Goal: Task Accomplishment & Management: Use online tool/utility

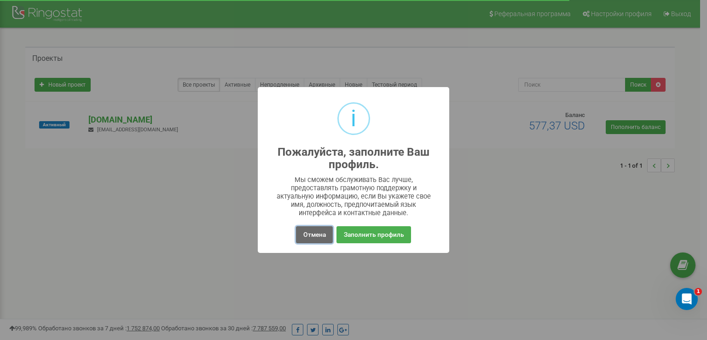
click at [313, 232] on button "Отмена" at bounding box center [314, 234] width 36 height 17
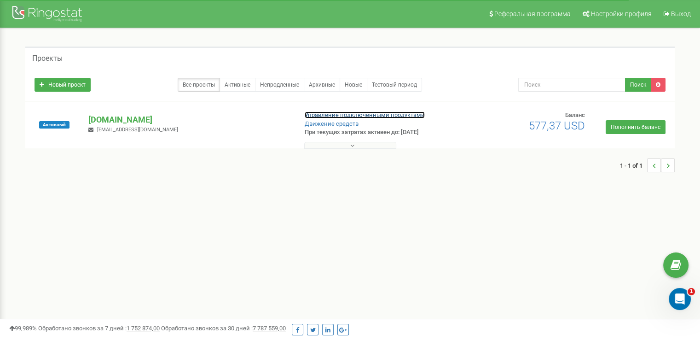
click at [338, 114] on link "Управление подключенными продуктами" at bounding box center [365, 114] width 120 height 7
click at [330, 112] on link "Управление подключенными продуктами" at bounding box center [365, 114] width 120 height 7
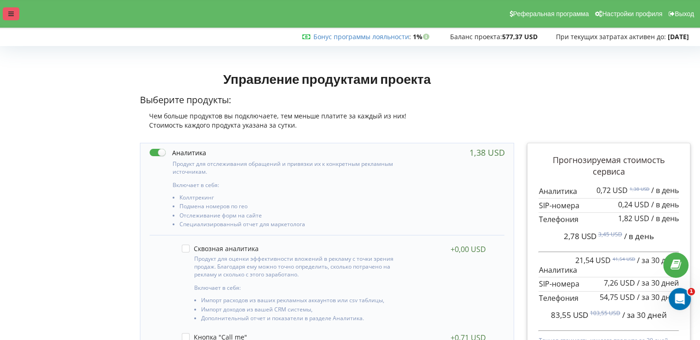
click at [13, 12] on icon at bounding box center [11, 14] width 6 height 6
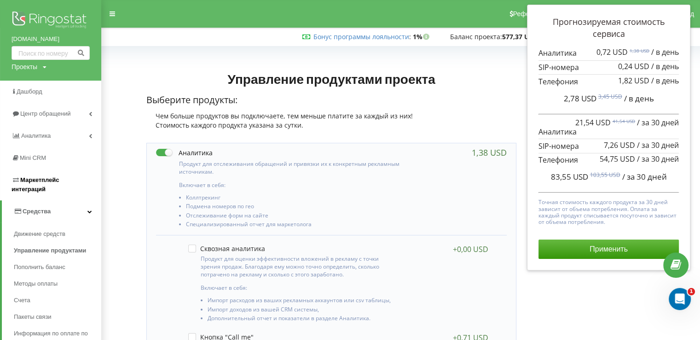
scroll to position [230, 0]
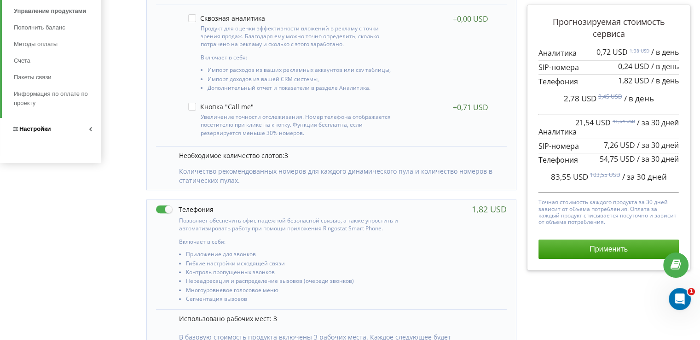
click at [52, 129] on link "Настройки" at bounding box center [50, 129] width 101 height 22
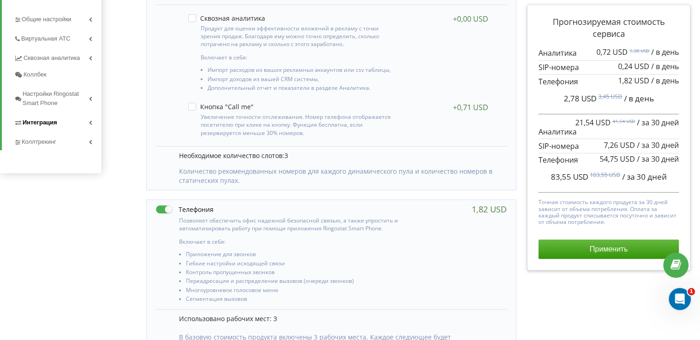
click at [55, 120] on span "Интеграция" at bounding box center [40, 122] width 35 height 9
click at [55, 150] on link "Ringostat API" at bounding box center [65, 151] width 74 height 12
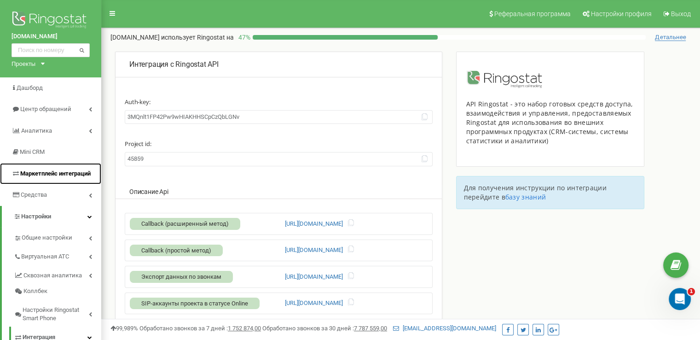
click at [75, 173] on span "Маркетплейс интеграций" at bounding box center [55, 173] width 70 height 7
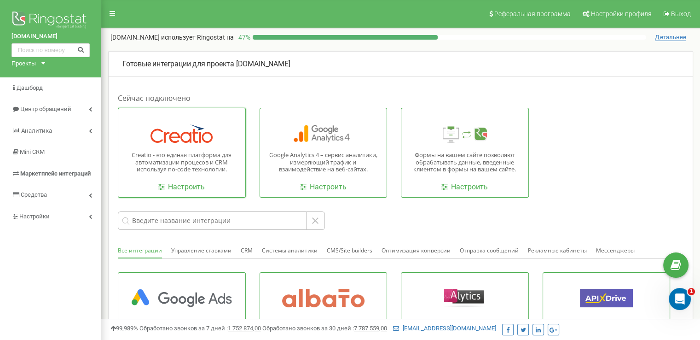
click at [162, 143] on div "Creatio - это единая платформа для автоматизации процесов и CRM используя no-co…" at bounding box center [182, 153] width 128 height 90
click at [188, 183] on link "Настроить" at bounding box center [181, 187] width 46 height 11
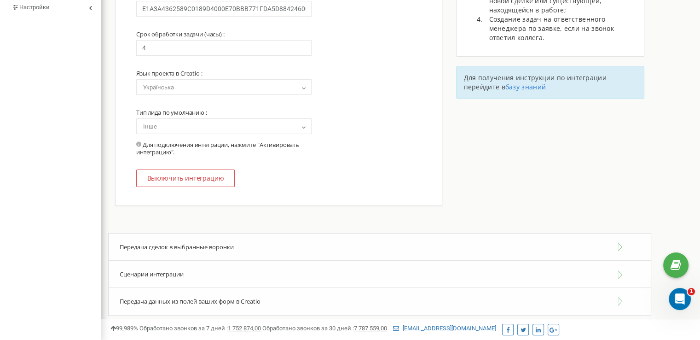
scroll to position [222, 0]
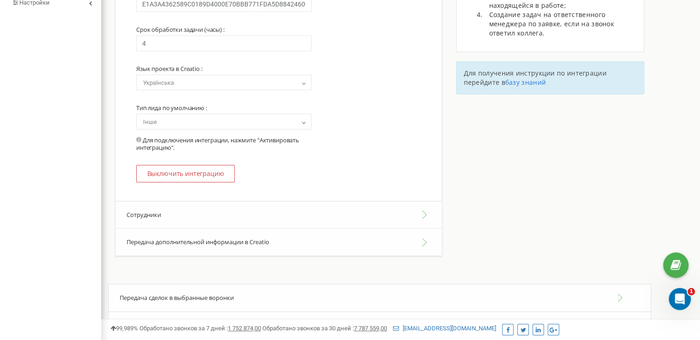
click at [239, 220] on button "Сотрудники" at bounding box center [278, 215] width 326 height 28
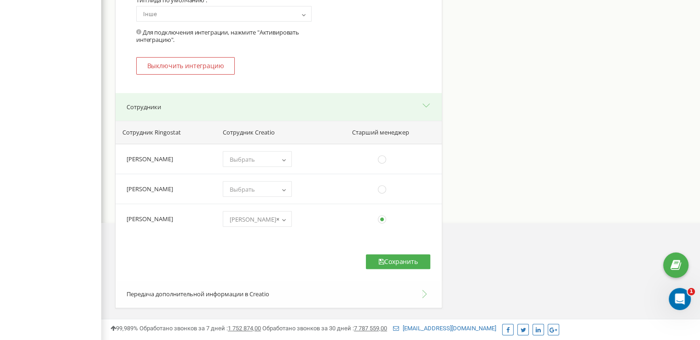
scroll to position [326, 0]
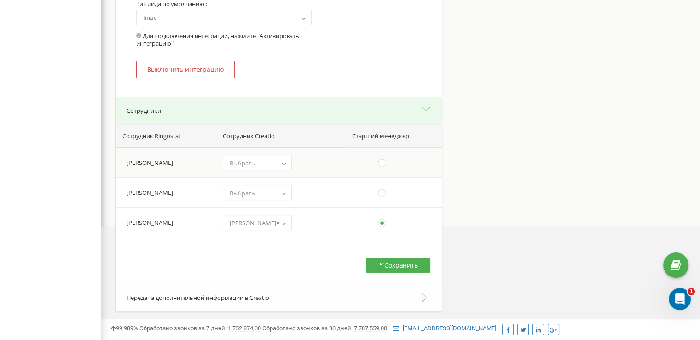
click at [271, 164] on span "Выбрать" at bounding box center [257, 162] width 63 height 13
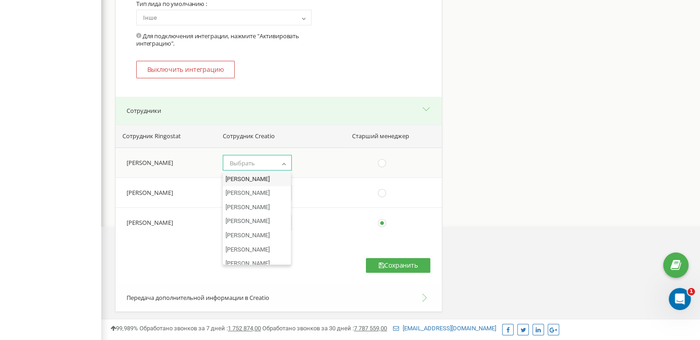
click at [260, 164] on span "Выбрать" at bounding box center [257, 162] width 63 height 13
click at [259, 161] on span "Выбрать" at bounding box center [257, 162] width 63 height 13
click at [248, 162] on span "Выбрать" at bounding box center [242, 163] width 25 height 8
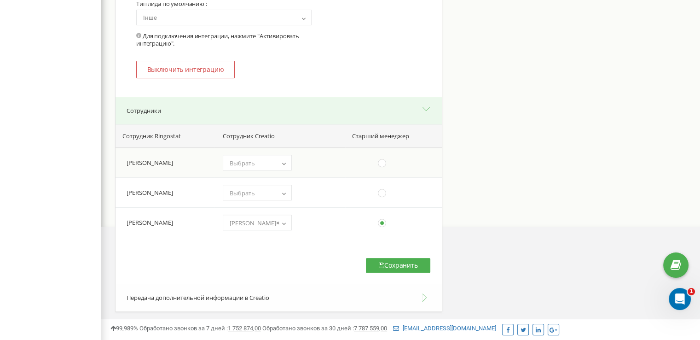
click at [249, 162] on span "Выбрать" at bounding box center [242, 163] width 25 height 8
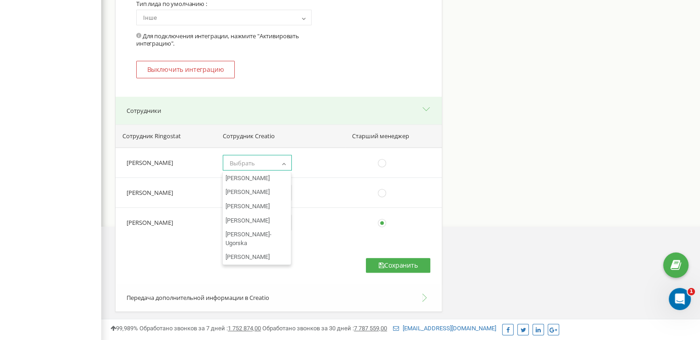
scroll to position [4107, 0]
select select "56bc90c9-8fec-418f-8d24-2bdf19fa03f6"
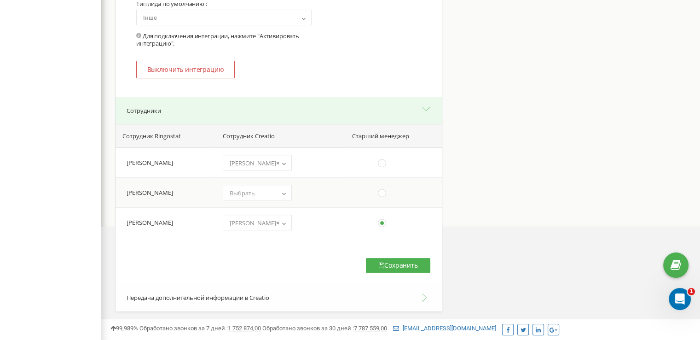
click at [271, 192] on span "Выбрать" at bounding box center [257, 192] width 63 height 13
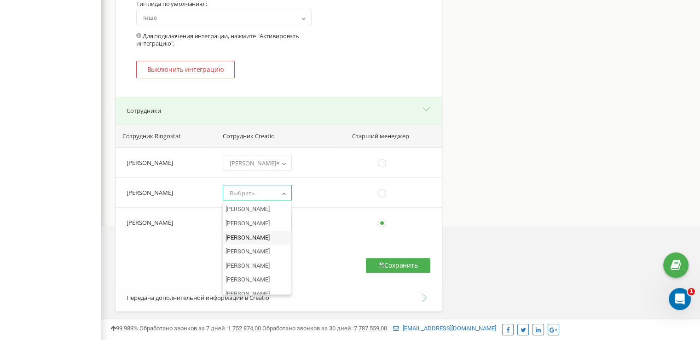
scroll to position [0, 0]
click at [257, 197] on span "Выбрать" at bounding box center [257, 192] width 63 height 13
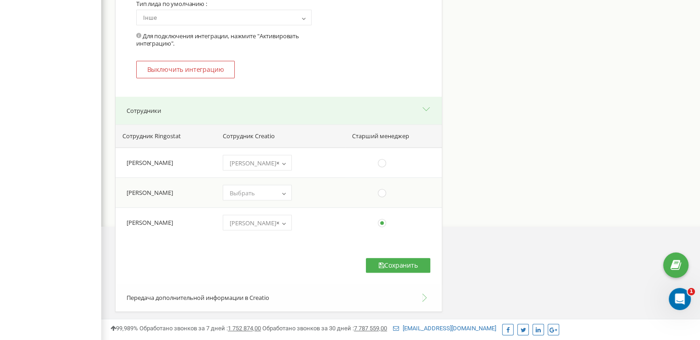
click at [257, 195] on span "Выбрать" at bounding box center [257, 192] width 63 height 13
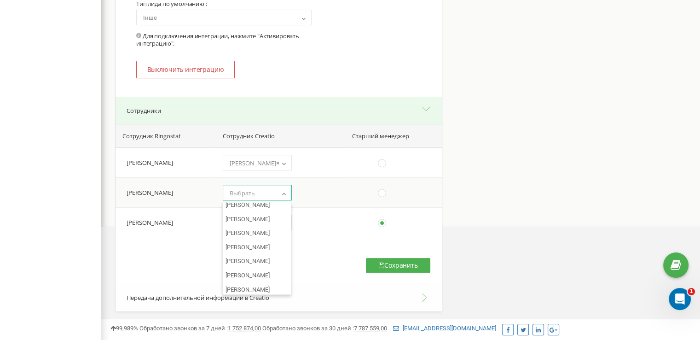
click at [264, 197] on span "Выбрать" at bounding box center [257, 192] width 63 height 13
click at [263, 194] on span "Выбрать" at bounding box center [257, 192] width 63 height 13
click at [511, 252] on div "Интеграция с Creatio CRM OAuth 2.0 адрес : https://smart-hr-is.creatio.com Адре…" at bounding box center [400, 32] width 599 height 614
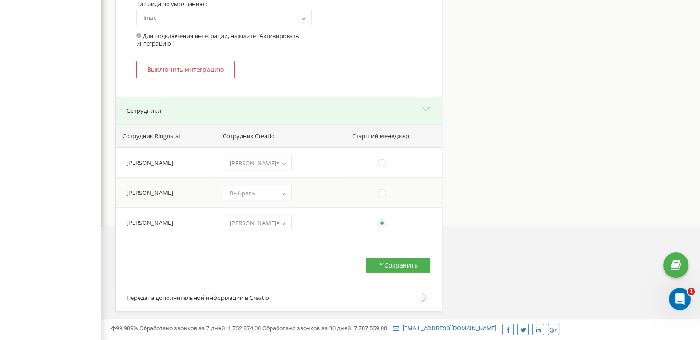
scroll to position [436, 0]
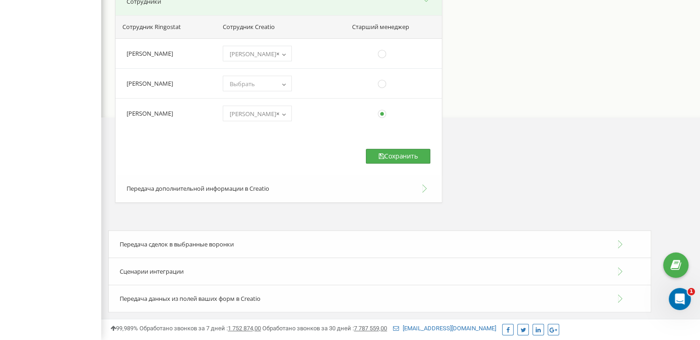
click at [409, 156] on button "Сохранить" at bounding box center [398, 156] width 64 height 15
click at [295, 240] on div "Передача сделок в выбранные воронки" at bounding box center [379, 244] width 543 height 28
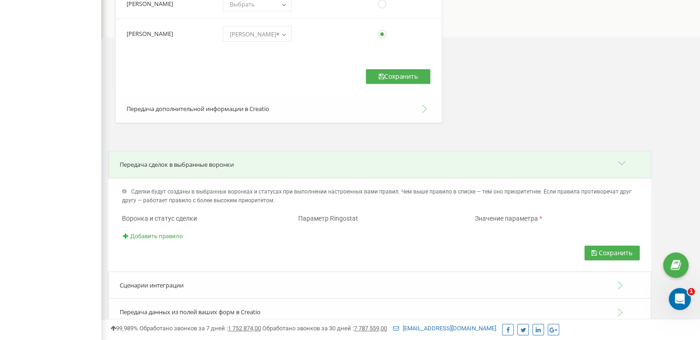
scroll to position [530, 0]
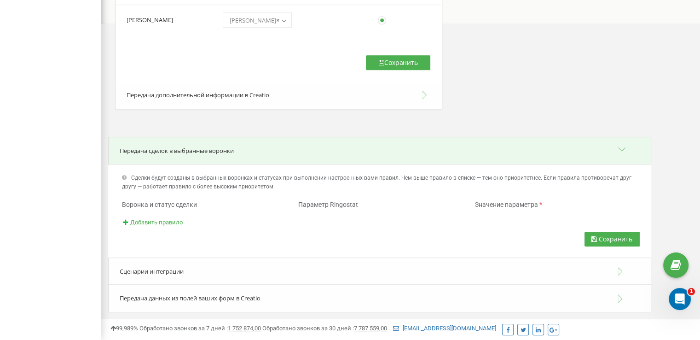
click at [276, 264] on div "Сценарии интеграции" at bounding box center [379, 271] width 543 height 28
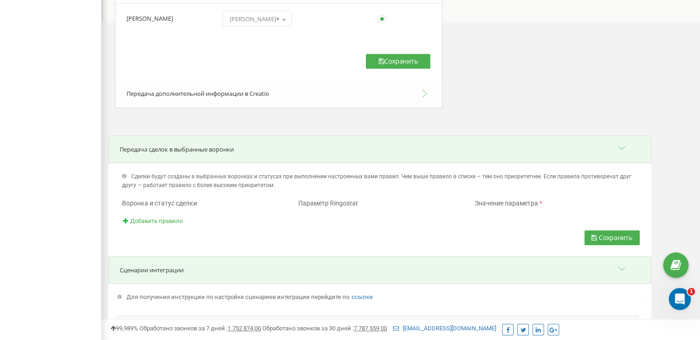
scroll to position [299, 0]
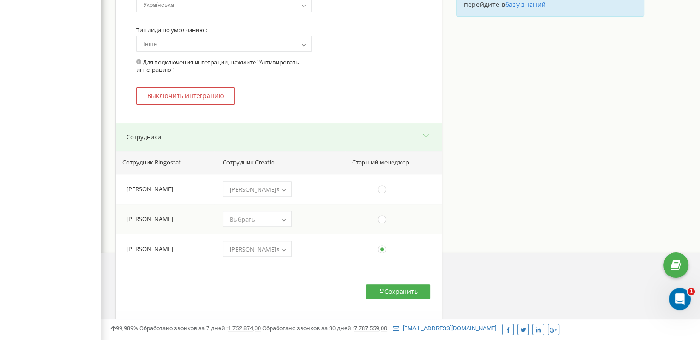
click at [281, 225] on span "Выбрать" at bounding box center [257, 219] width 63 height 13
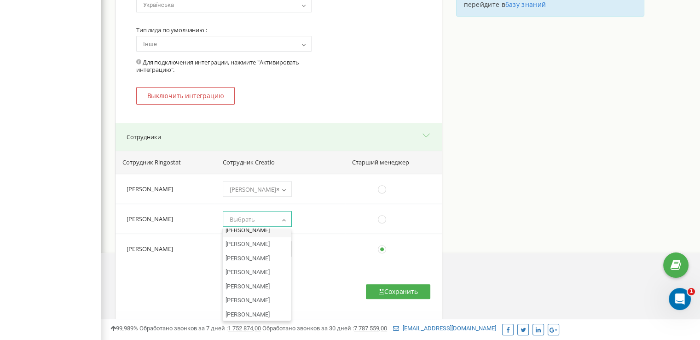
scroll to position [460, 0]
click at [546, 215] on div "Интеграция с Creatio CRM OAuth 2.0 адрес : https://smart-hr-is.creatio.com Адре…" at bounding box center [400, 59] width 599 height 614
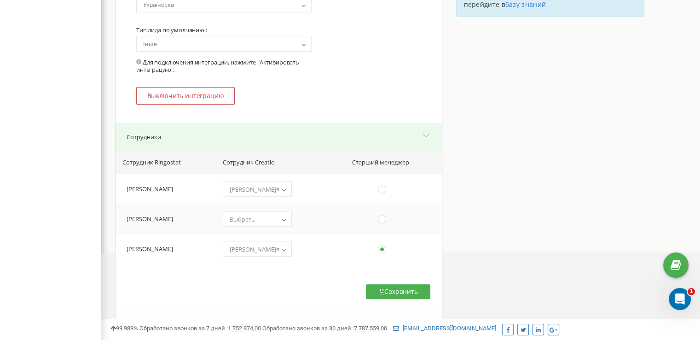
click at [253, 221] on span "Выбрать" at bounding box center [242, 219] width 25 height 8
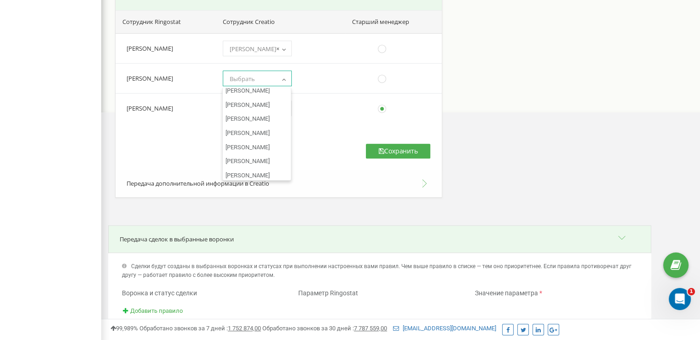
scroll to position [2070, 0]
click at [252, 77] on span "Выбрать" at bounding box center [242, 79] width 25 height 8
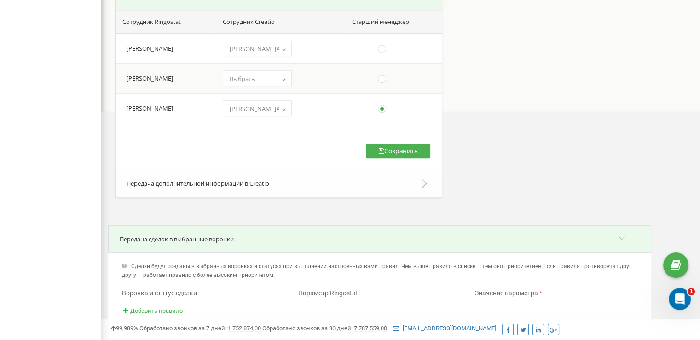
click at [252, 77] on span "Выбрать" at bounding box center [242, 79] width 25 height 8
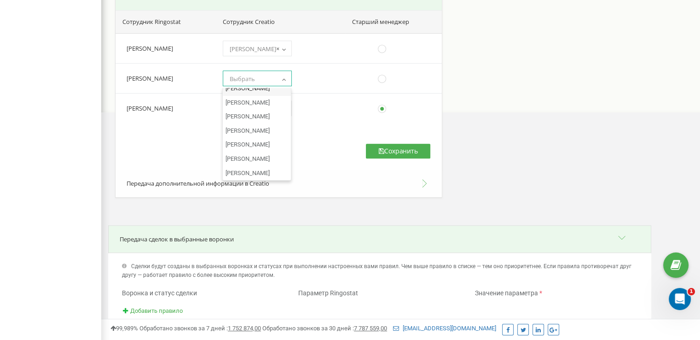
scroll to position [1150, 0]
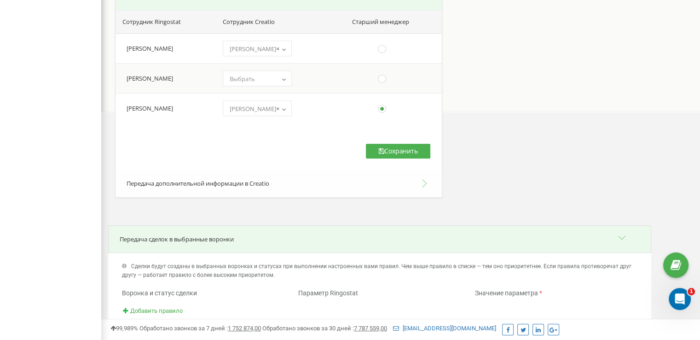
click at [252, 80] on span "Выбрать" at bounding box center [242, 79] width 25 height 8
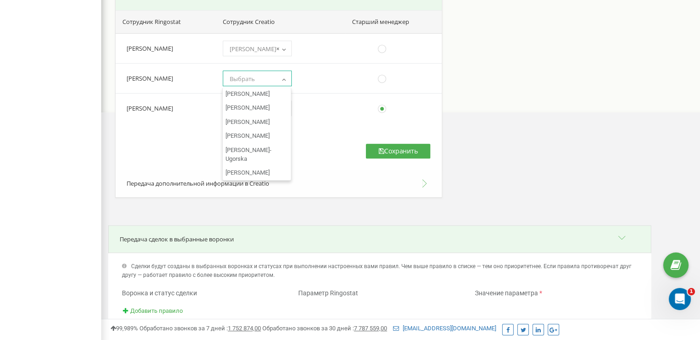
scroll to position [4107, 0]
click at [680, 299] on icon "Открыть службу сообщений Intercom" at bounding box center [678, 297] width 15 height 15
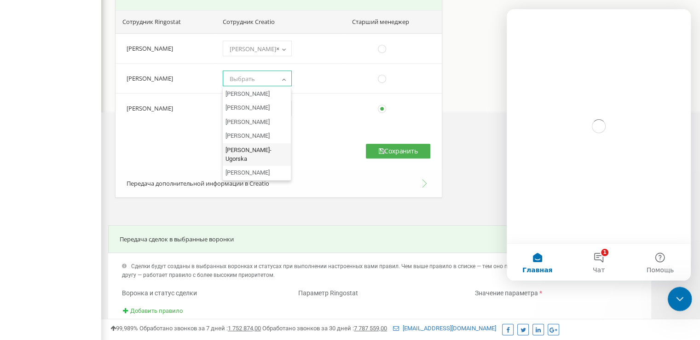
scroll to position [0, 0]
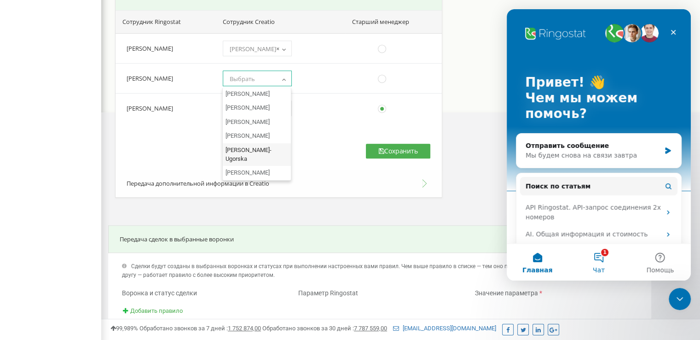
click at [608, 265] on button "1 Чат" at bounding box center [598, 261] width 61 height 37
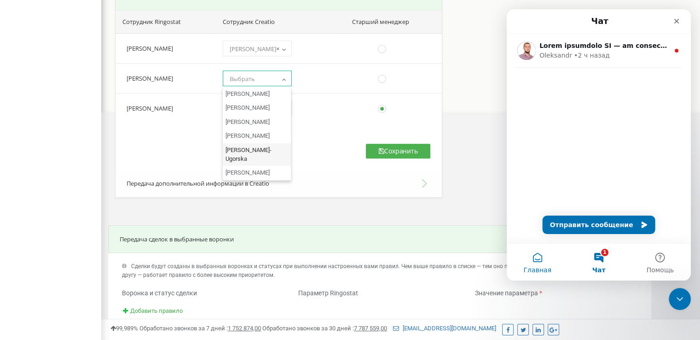
click at [533, 259] on button "Главная" at bounding box center [537, 261] width 61 height 37
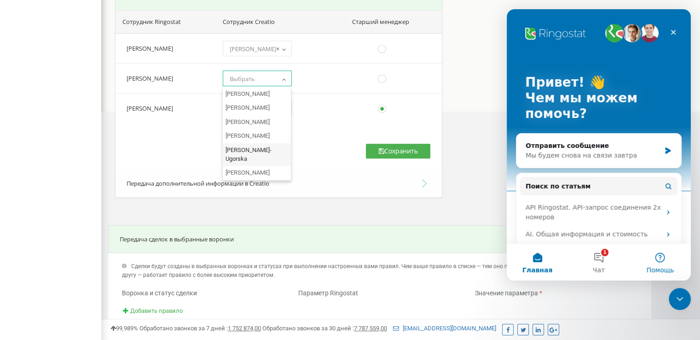
click at [653, 262] on button "Помощь" at bounding box center [659, 261] width 61 height 37
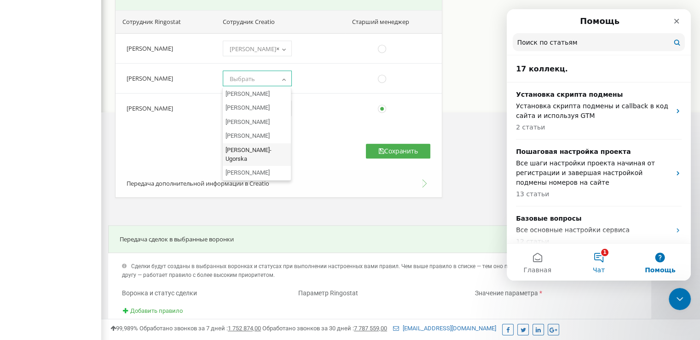
click at [610, 259] on button "1 Чат" at bounding box center [598, 261] width 61 height 37
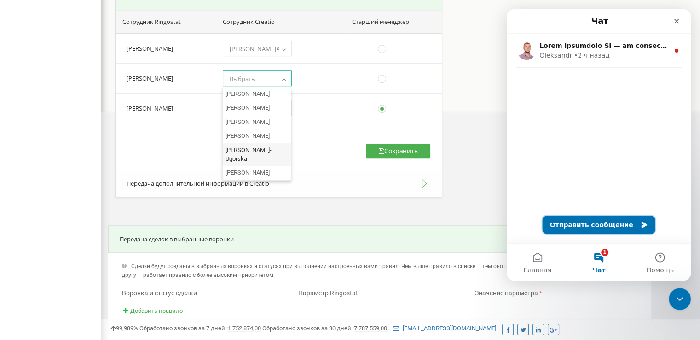
click at [606, 222] on button "Отправить сообщение" at bounding box center [598, 224] width 113 height 18
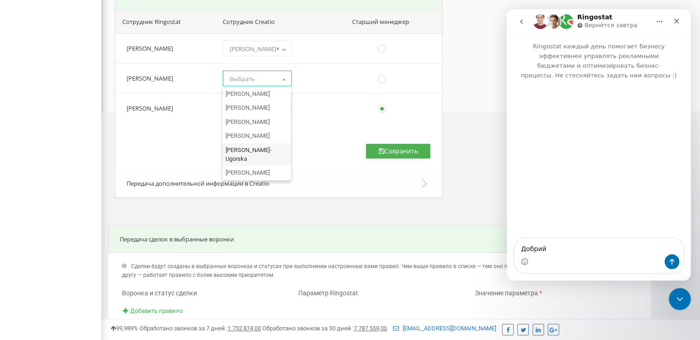
type textarea "Добрий"
click at [642, 295] on div "Значение параметра *" at bounding box center [555, 292] width 176 height 9
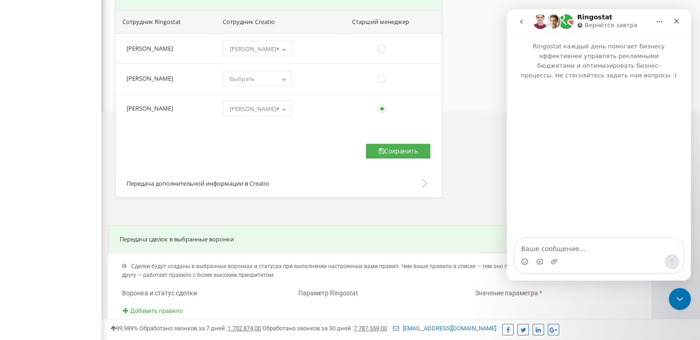
click at [680, 294] on icon "Закрыть службу сообщений Intercom" at bounding box center [678, 297] width 11 height 11
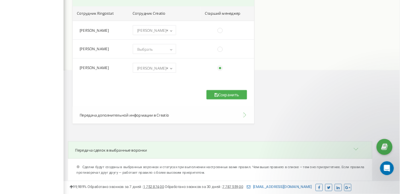
scroll to position [440, 0]
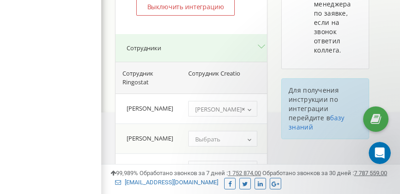
click at [225, 145] on span "Выбрать" at bounding box center [222, 138] width 63 height 13
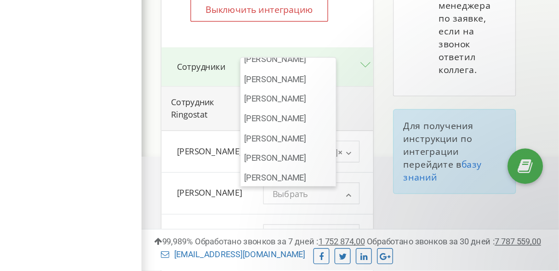
scroll to position [2629, 0]
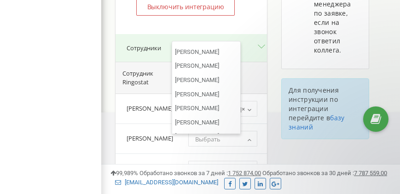
select select "71c33b85-03e5-42ff-b51a-70cfc39aa281"
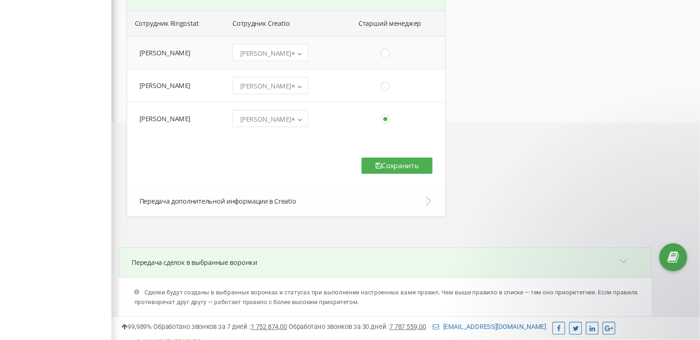
scroll to position [440, 0]
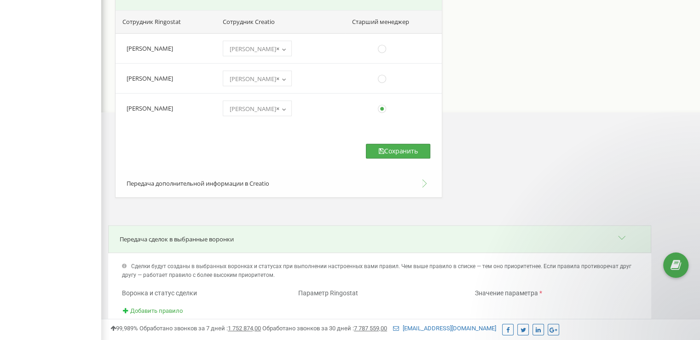
click at [391, 152] on button "Сохранить" at bounding box center [398, 151] width 64 height 15
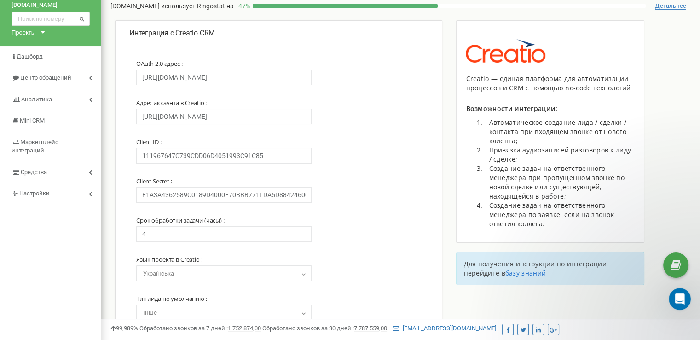
scroll to position [0, 0]
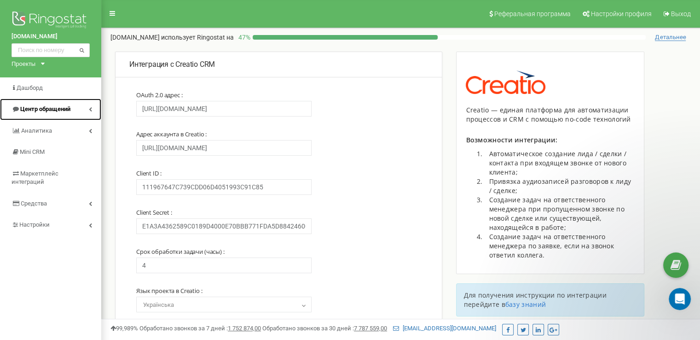
click at [75, 114] on link "Центр обращений" at bounding box center [50, 109] width 101 height 22
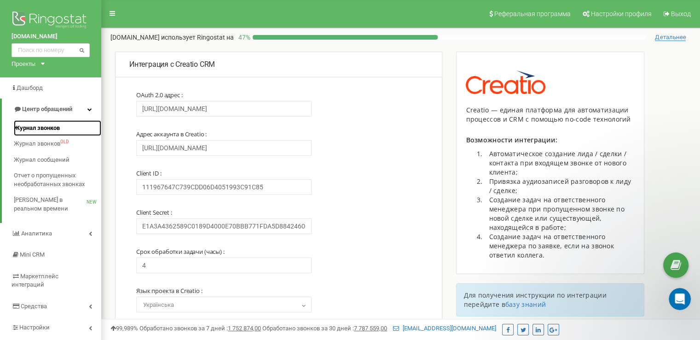
click at [57, 126] on span "Журнал звонков" at bounding box center [37, 128] width 46 height 9
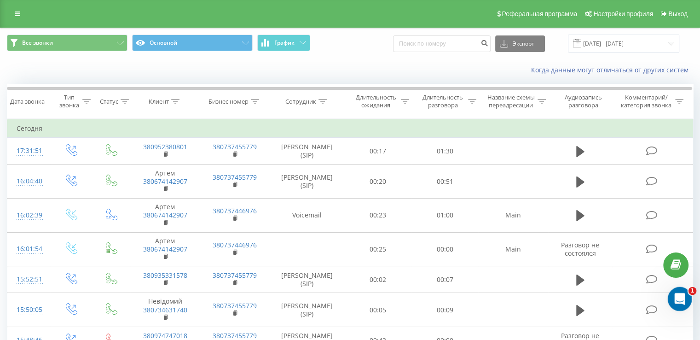
click at [672, 299] on icon "Открыть службу сообщений Intercom" at bounding box center [678, 297] width 15 height 15
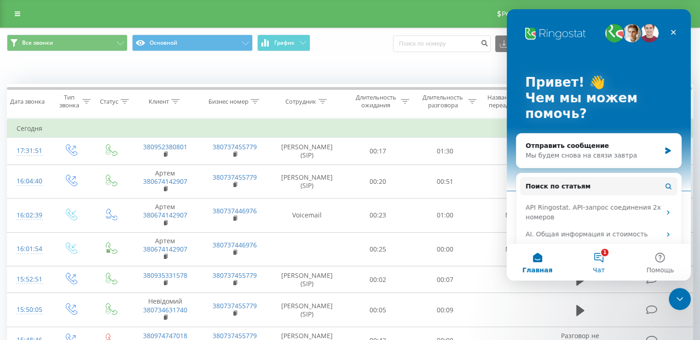
click at [593, 250] on button "1 Чат" at bounding box center [598, 261] width 61 height 37
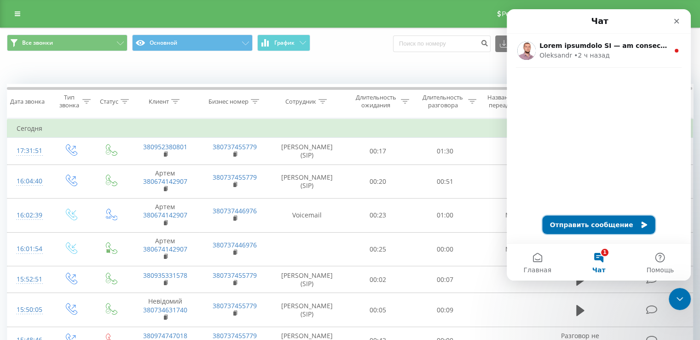
click at [589, 219] on button "Отправить сообщение" at bounding box center [598, 224] width 113 height 18
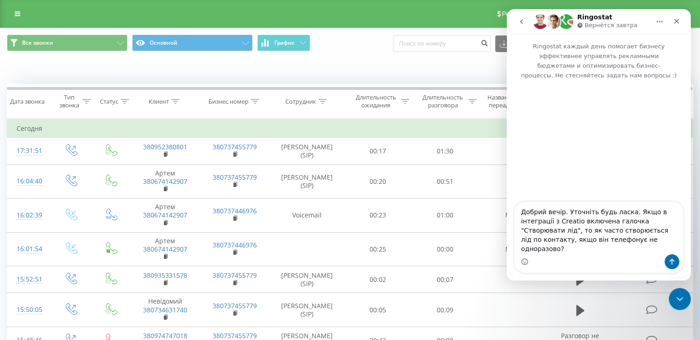
type textarea "Добрий вечір. Уточніть будь ласка. Якщо в інтеграції з Creatio включена галочка…"
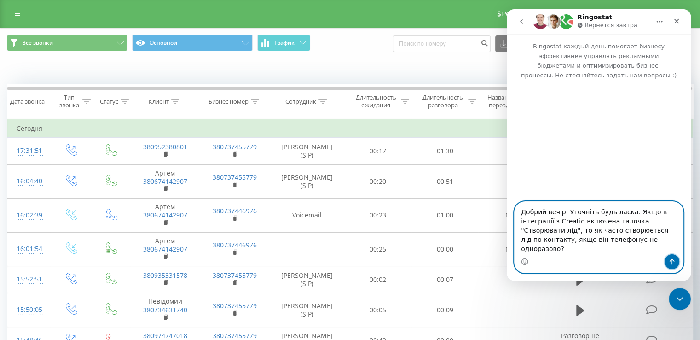
click at [673, 258] on icon "Отправить сообщение…" at bounding box center [671, 261] width 7 height 7
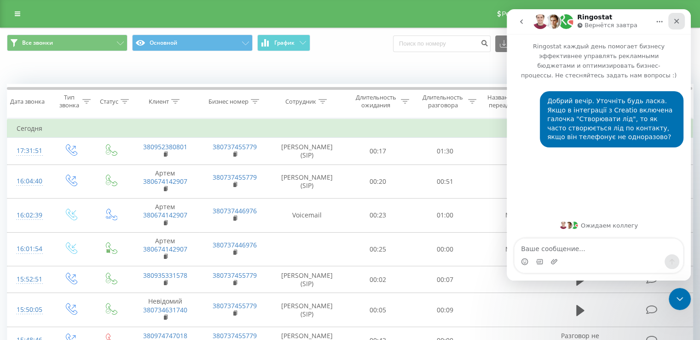
click at [674, 23] on icon "Закрыть" at bounding box center [676, 21] width 5 height 5
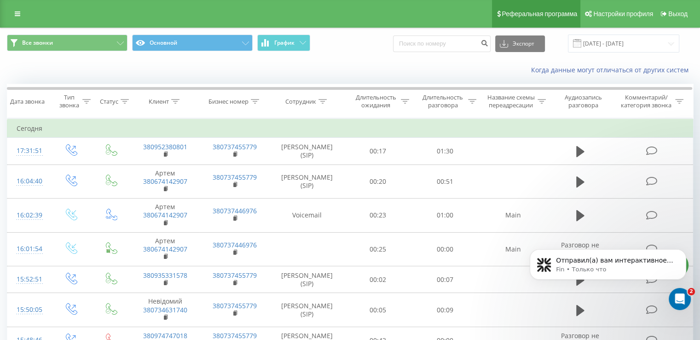
scroll to position [65, 0]
click at [591, 263] on p "Отправил(а) вам интерактивное сообщение" at bounding box center [615, 260] width 119 height 9
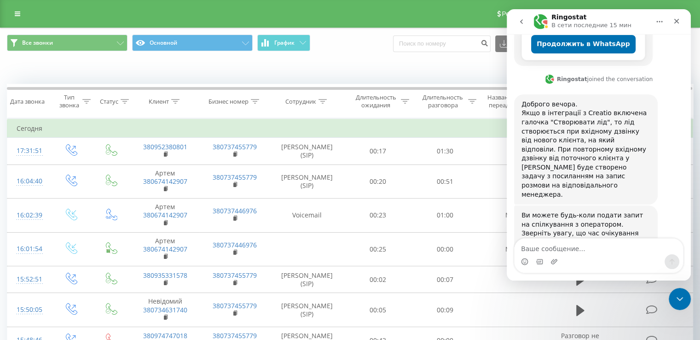
scroll to position [239, 0]
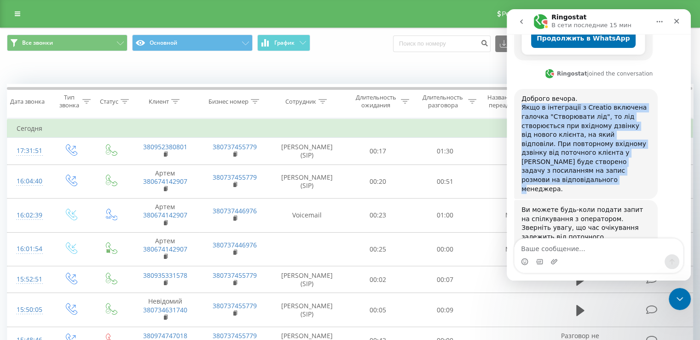
drag, startPoint x: 619, startPoint y: 154, endPoint x: 514, endPoint y: 89, distance: 123.1
click at [514, 89] on div "Доброго вечора. Якщо в інтеграції з Creatio включена галочка "Створювати лід", …" at bounding box center [586, 144] width 144 height 110
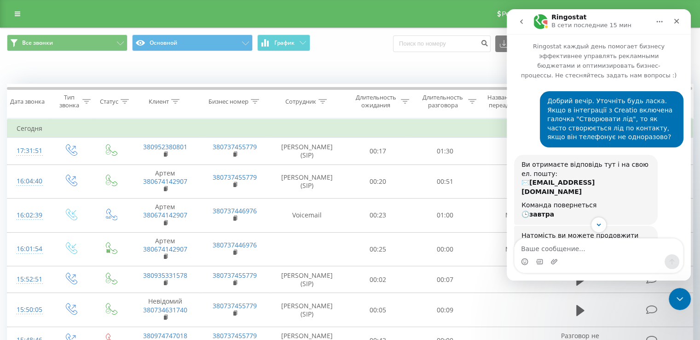
scroll to position [248, 0]
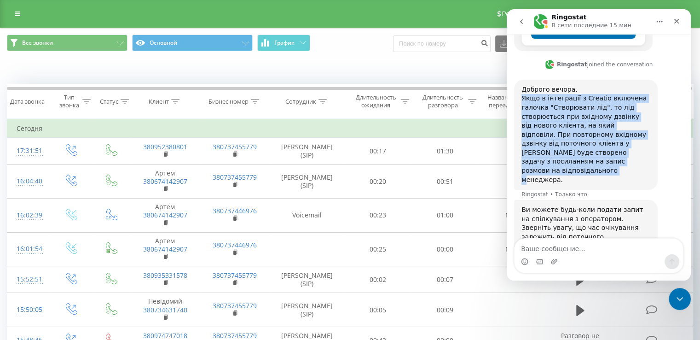
copy div "Якщо в інтеграції з Creatio включена галочка "Створювати лід", то лід створюєть…"
click at [576, 98] on div "Доброго вечора. Якщо в інтеграції з Creatio включена галочка "Створювати лід", …" at bounding box center [585, 134] width 129 height 99
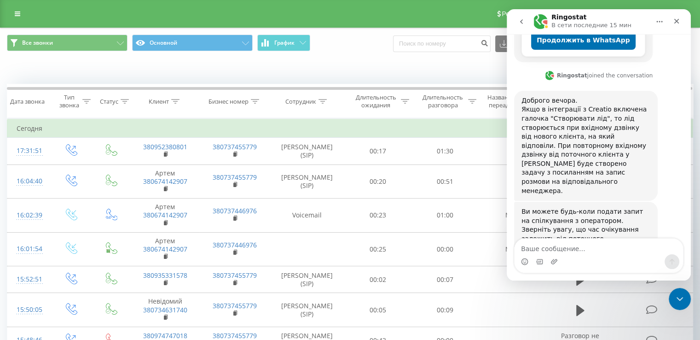
scroll to position [239, 0]
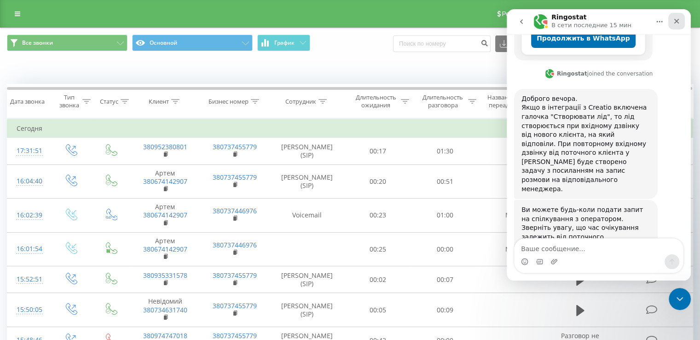
click at [677, 19] on icon "Закрыть" at bounding box center [676, 20] width 7 height 7
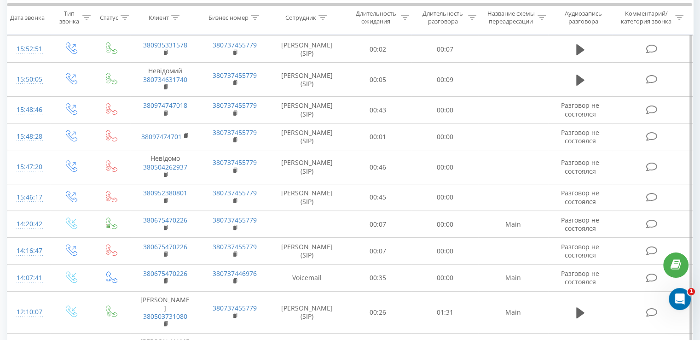
scroll to position [0, 0]
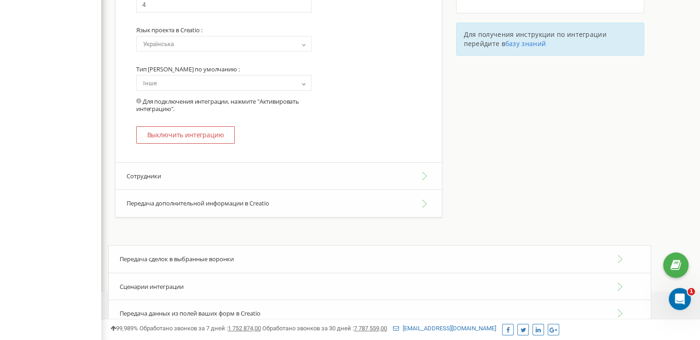
scroll to position [276, 0]
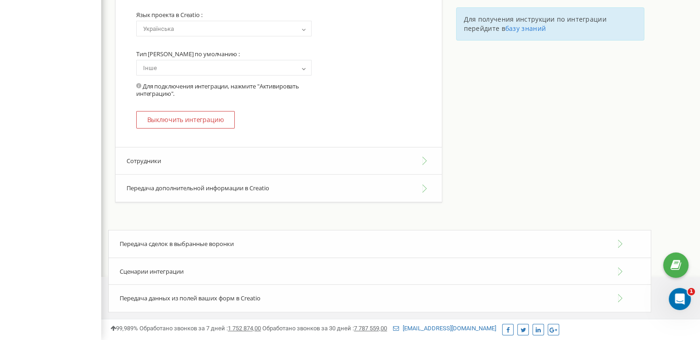
click at [255, 191] on button "Передача дополнительной информации в Creatio" at bounding box center [278, 188] width 326 height 28
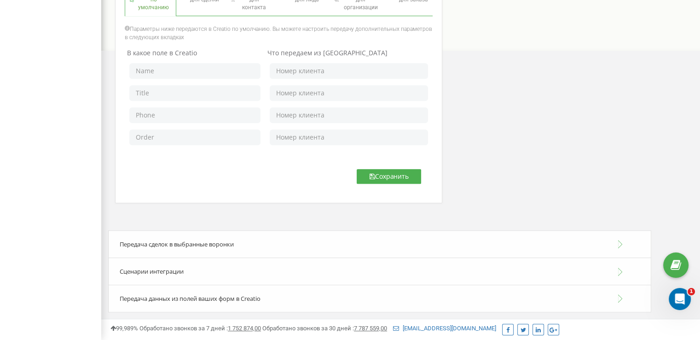
scroll to position [272, 0]
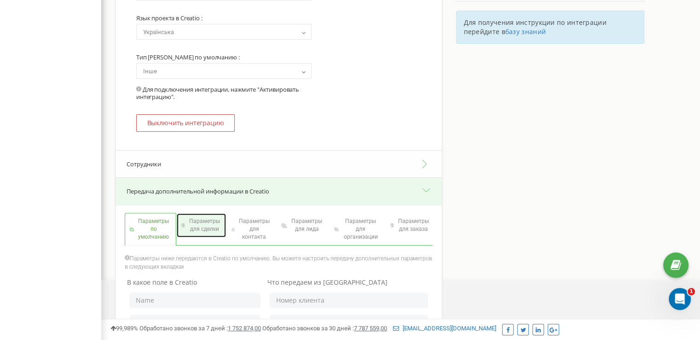
click at [203, 228] on span "Параметры для сделки" at bounding box center [204, 225] width 34 height 16
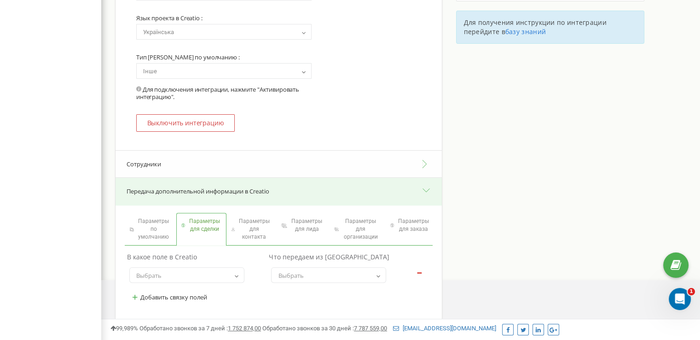
scroll to position [433, 0]
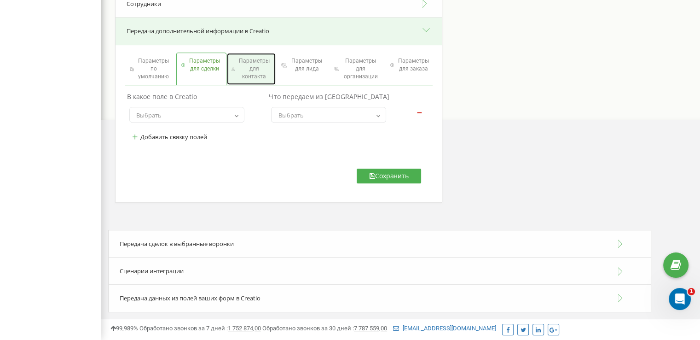
click at [248, 66] on span "Параметры для контакта" at bounding box center [254, 68] width 34 height 23
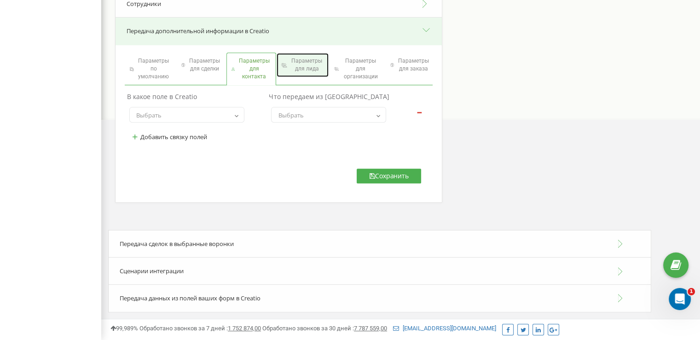
click at [301, 68] on span "Параметры для лида" at bounding box center [306, 65] width 35 height 16
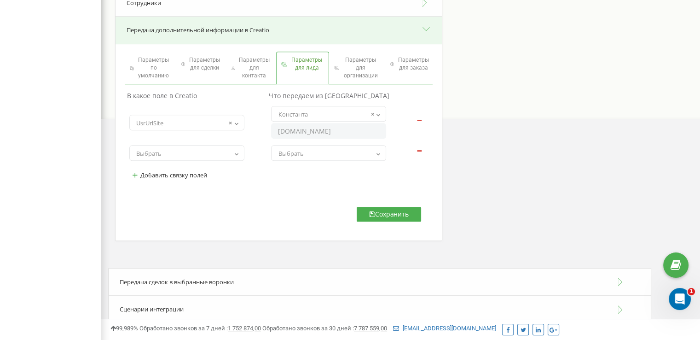
click at [379, 116] on b at bounding box center [377, 115] width 7 height 6
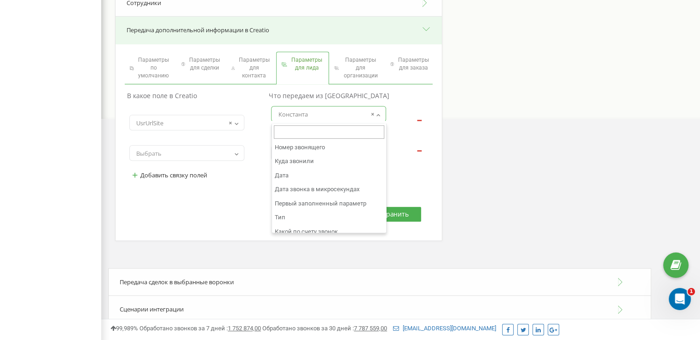
click at [379, 116] on b at bounding box center [377, 115] width 7 height 6
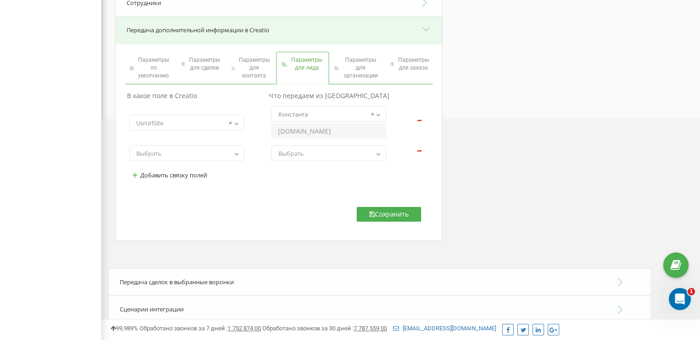
click at [362, 136] on input "[DOMAIN_NAME]" at bounding box center [328, 131] width 115 height 16
click at [310, 157] on span "Выбрать" at bounding box center [328, 153] width 109 height 13
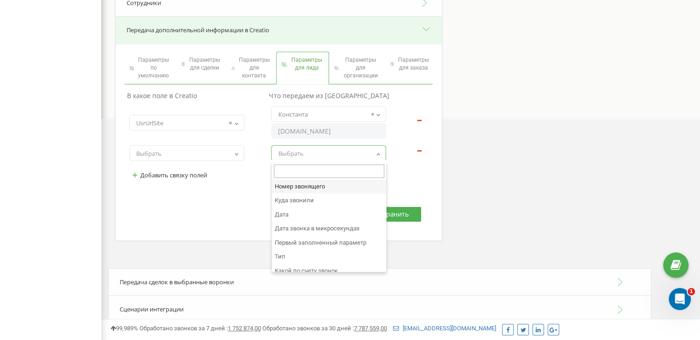
click at [310, 157] on span "Выбрать" at bounding box center [328, 153] width 109 height 13
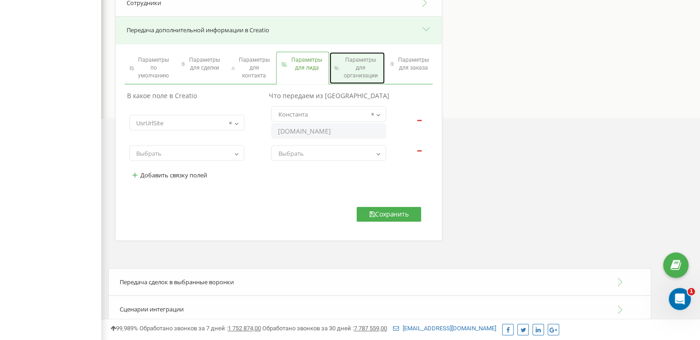
click at [345, 65] on span "Параметры для организации" at bounding box center [360, 67] width 39 height 23
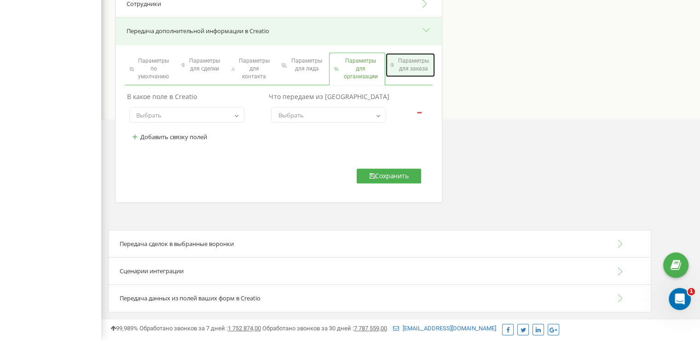
click at [396, 67] on span "Параметры для заказа" at bounding box center [413, 65] width 34 height 16
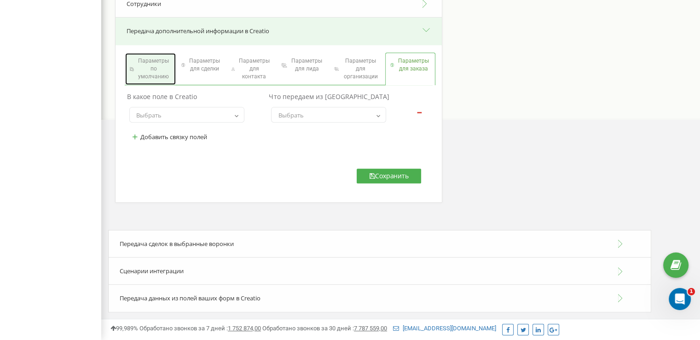
click at [160, 70] on span "Параметры по умолчанию" at bounding box center [153, 68] width 35 height 23
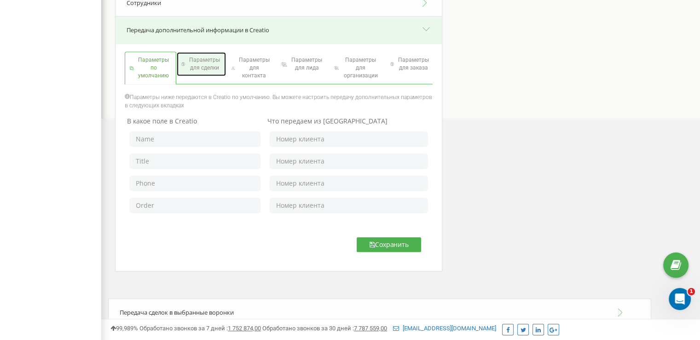
click at [196, 73] on link "Параметры для сделки" at bounding box center [201, 64] width 49 height 24
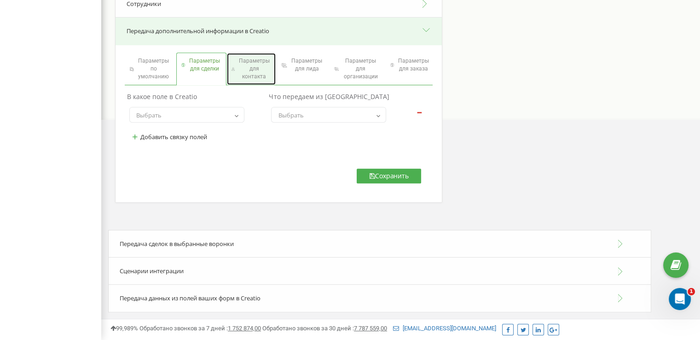
click at [235, 71] on link "Параметры для контакта" at bounding box center [251, 69] width 49 height 32
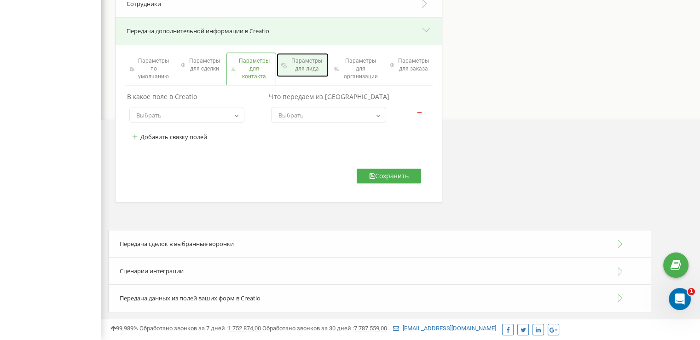
click at [298, 63] on span "Параметры для лида" at bounding box center [306, 65] width 35 height 16
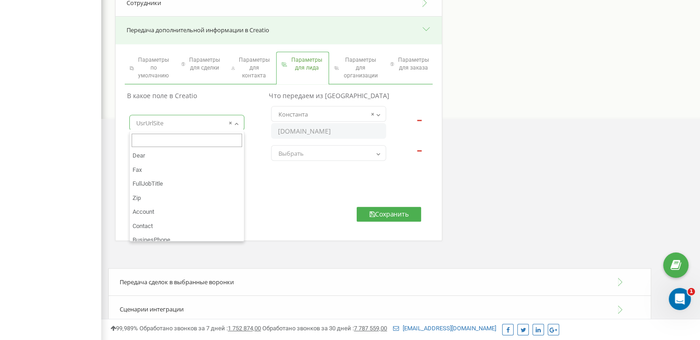
click at [220, 127] on span "× UsrUrlSite" at bounding box center [186, 122] width 109 height 13
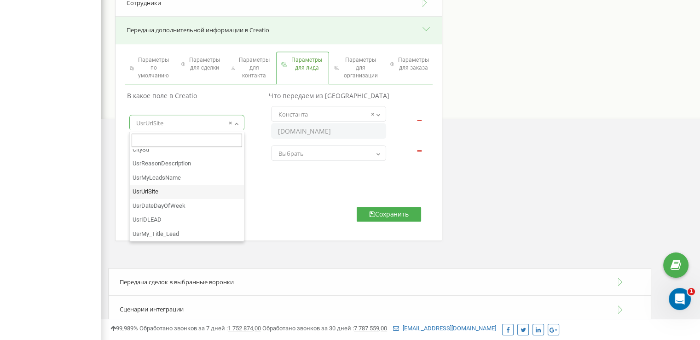
click at [293, 192] on div "В какое поле в Creatio Что передаем из Ringostat Dear Fax FullJobTitle Zip Acco…" at bounding box center [279, 142] width 322 height 106
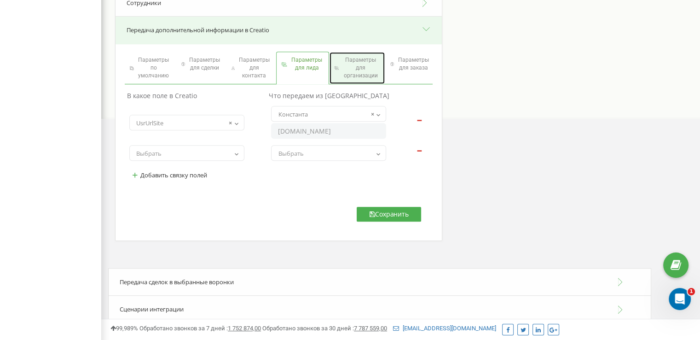
click at [356, 66] on span "Параметры для организации" at bounding box center [360, 67] width 39 height 23
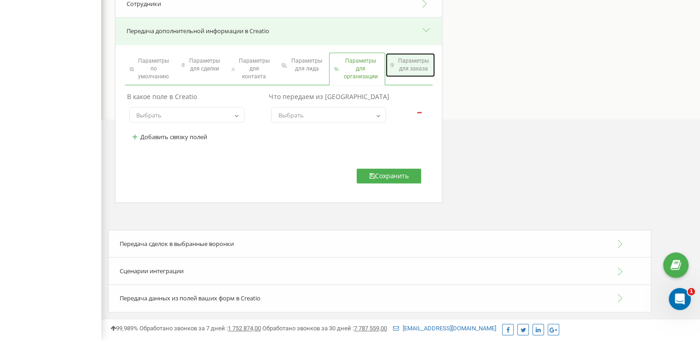
click at [397, 63] on span "Параметры для заказа" at bounding box center [413, 65] width 34 height 16
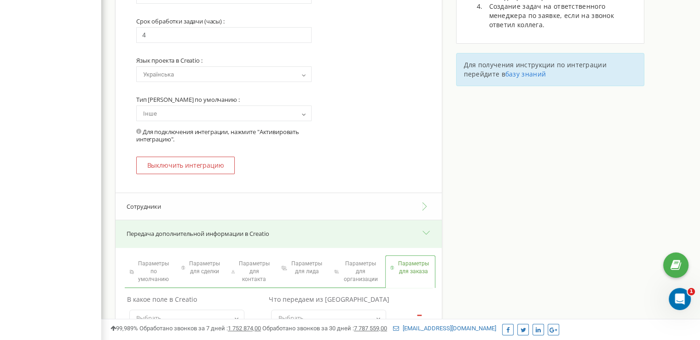
scroll to position [433, 0]
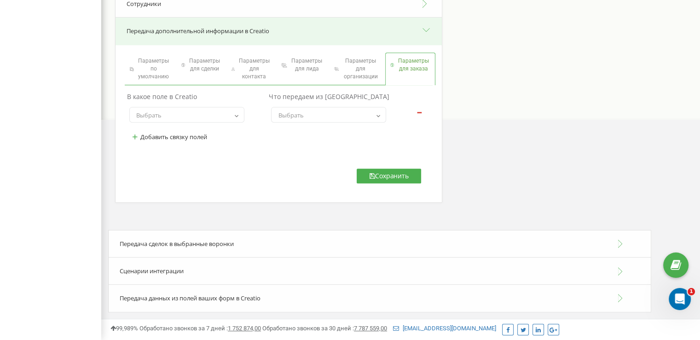
click at [278, 275] on div "Сценарии интеграции" at bounding box center [379, 271] width 543 height 28
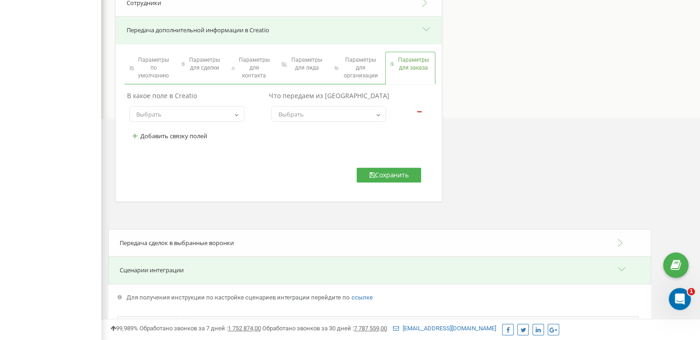
scroll to position [663, 0]
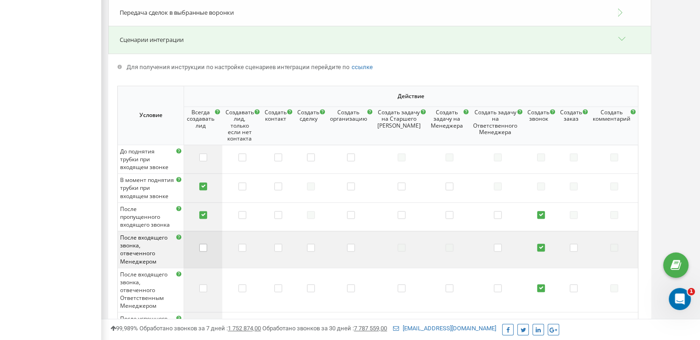
click at [207, 243] on label at bounding box center [203, 247] width 8 height 9
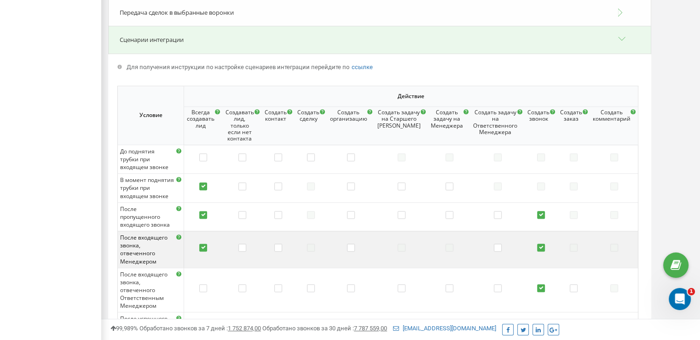
click at [207, 243] on label at bounding box center [203, 247] width 8 height 9
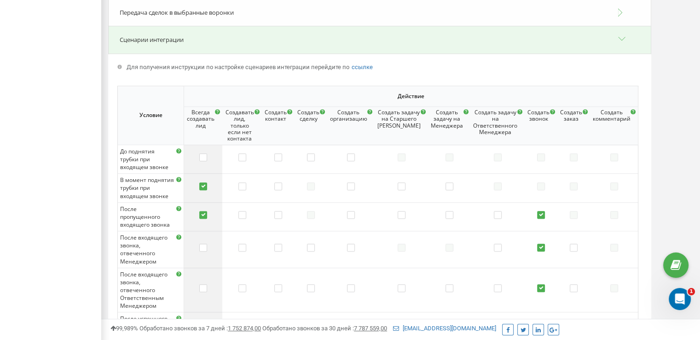
scroll to position [893, 0]
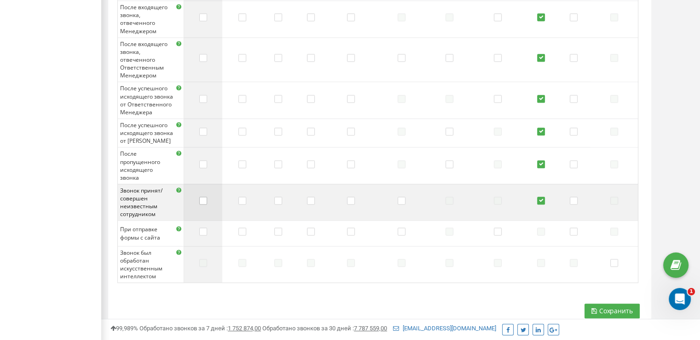
click at [207, 196] on label at bounding box center [203, 200] width 8 height 9
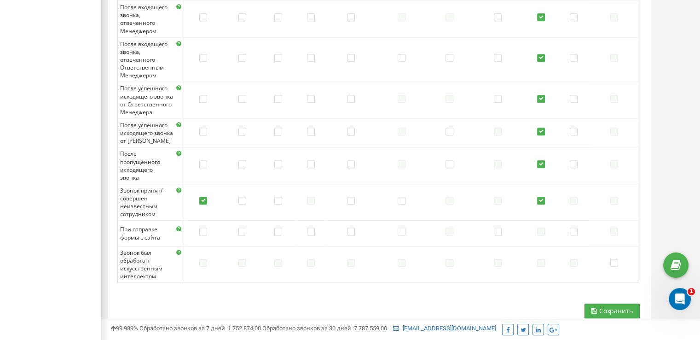
click at [606, 306] on span "Сохранить" at bounding box center [616, 310] width 34 height 9
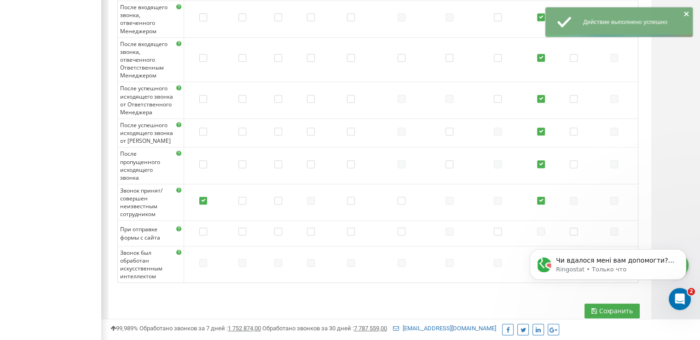
scroll to position [0, 0]
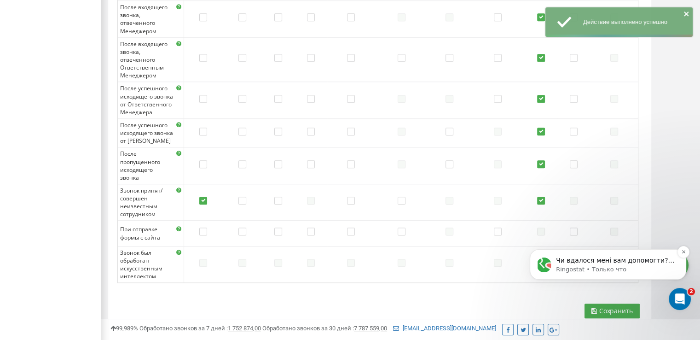
click at [602, 269] on p "Ringostat • Только что" at bounding box center [615, 269] width 119 height 8
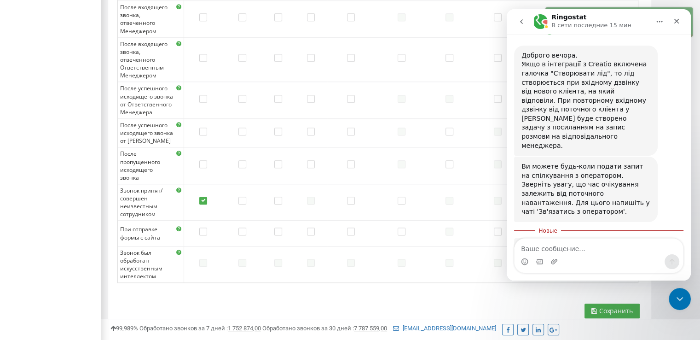
scroll to position [284, 0]
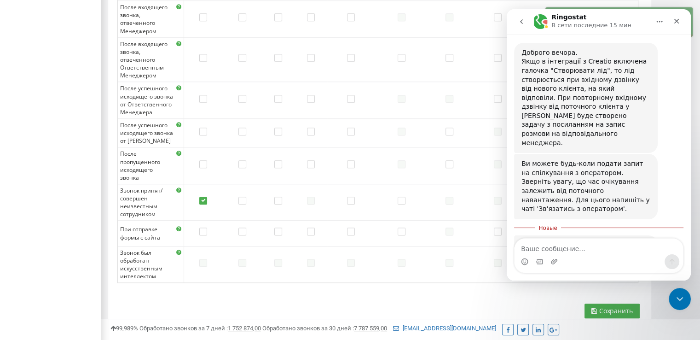
click at [604, 251] on textarea "Ваше сообщение..." at bounding box center [598, 246] width 168 height 16
type textarea "так, дякую"
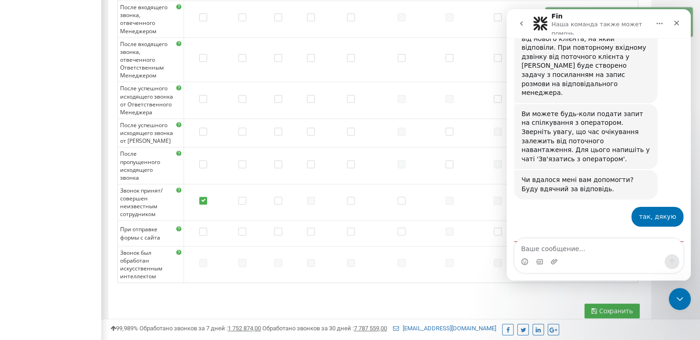
scroll to position [343, 0]
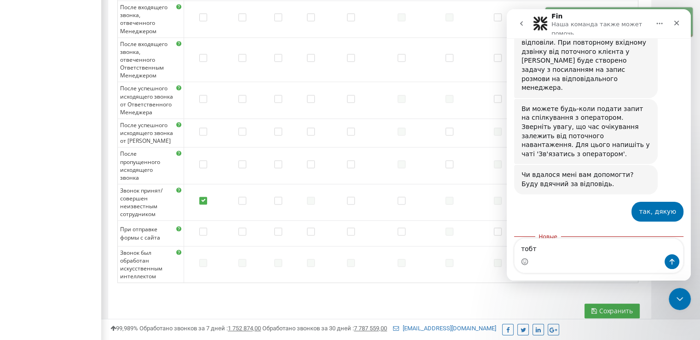
type textarea "тобто"
click at [670, 292] on div "Закрыть службу сообщений Intercom" at bounding box center [678, 297] width 22 height 22
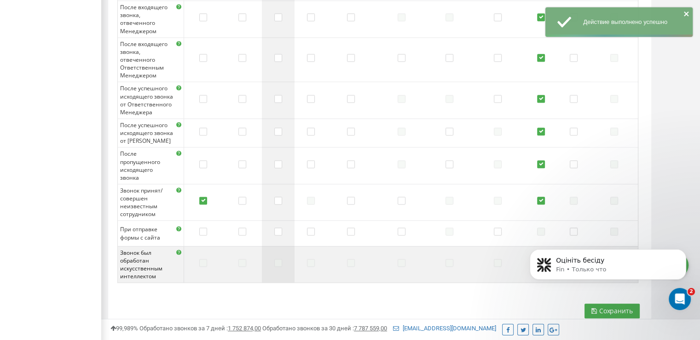
scroll to position [410, 0]
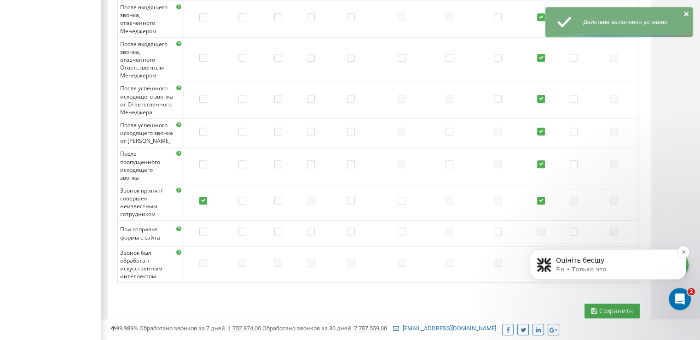
click at [584, 264] on p "Оцініть бесіду" at bounding box center [615, 260] width 119 height 9
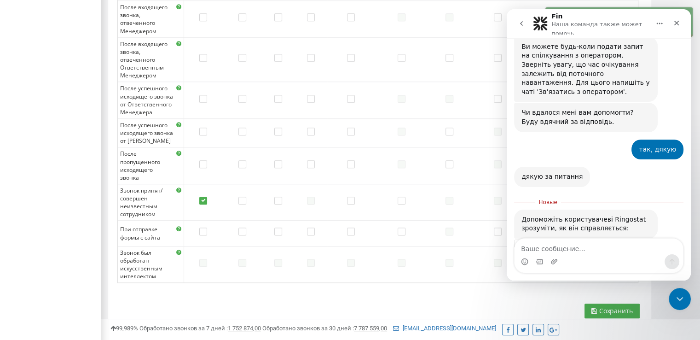
scroll to position [426, 0]
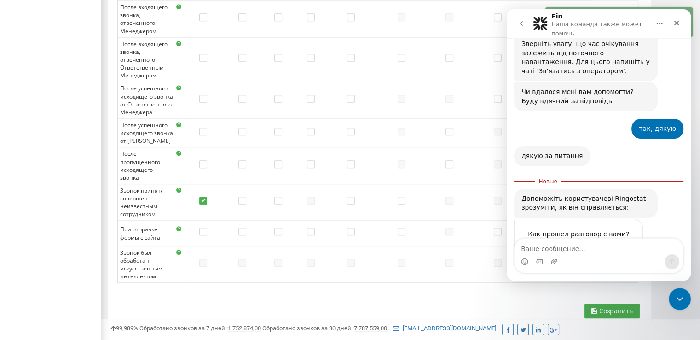
drag, startPoint x: 597, startPoint y: 208, endPoint x: 595, endPoint y: 214, distance: 5.7
click at [596, 244] on span "Отлично" at bounding box center [600, 252] width 17 height 17
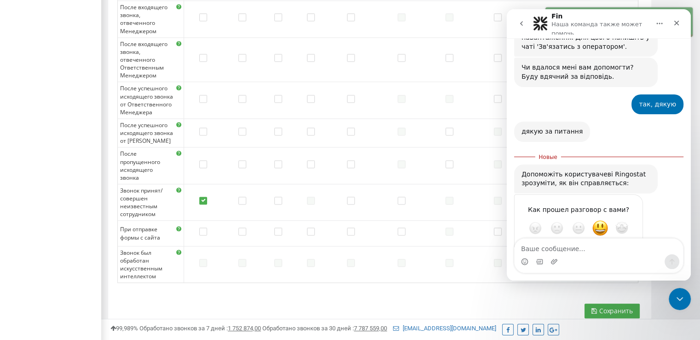
scroll to position [450, 0]
click at [674, 294] on icon "Закрыть службу сообщений Intercom" at bounding box center [678, 297] width 11 height 11
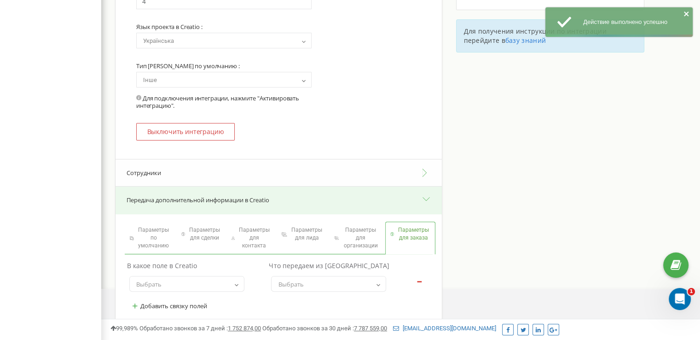
scroll to position [0, 0]
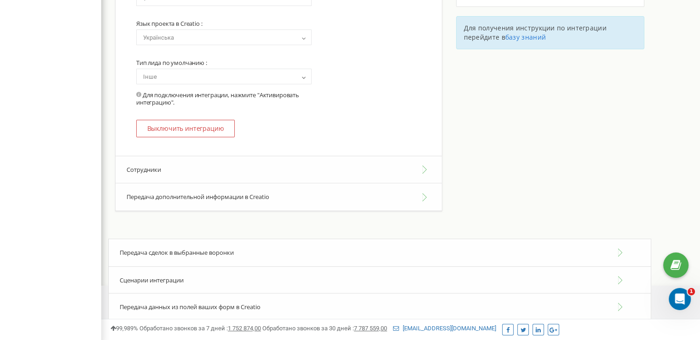
scroll to position [276, 0]
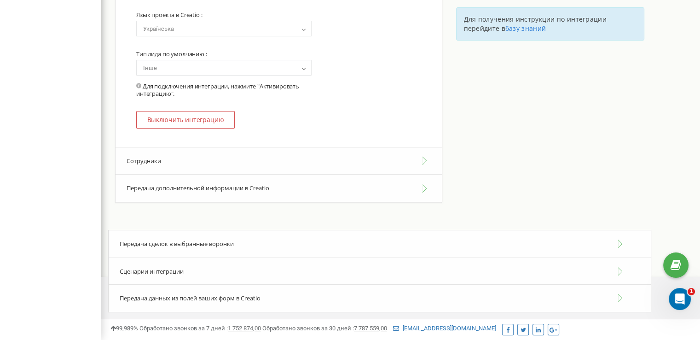
click at [261, 185] on button "Передача дополнительной информации в Creatio" at bounding box center [278, 188] width 326 height 28
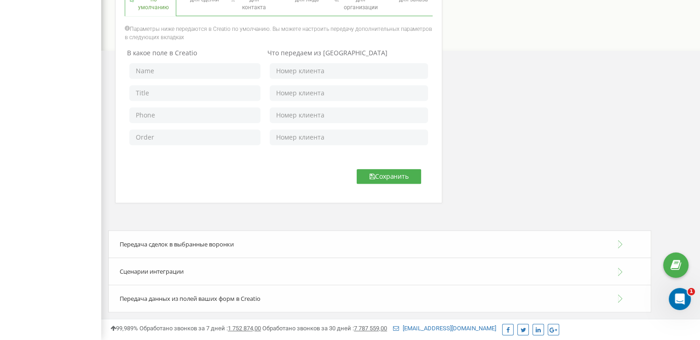
scroll to position [272, 0]
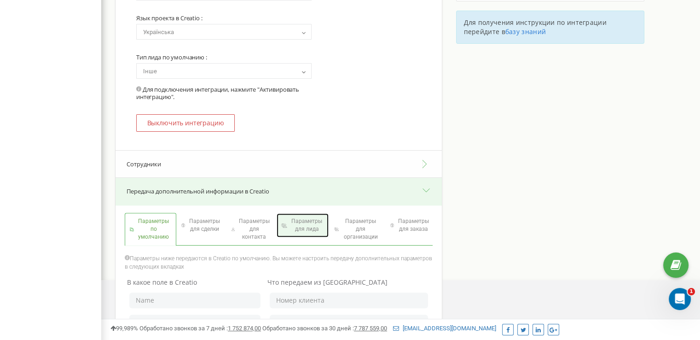
click at [309, 235] on link "Параметры для лида" at bounding box center [302, 225] width 52 height 24
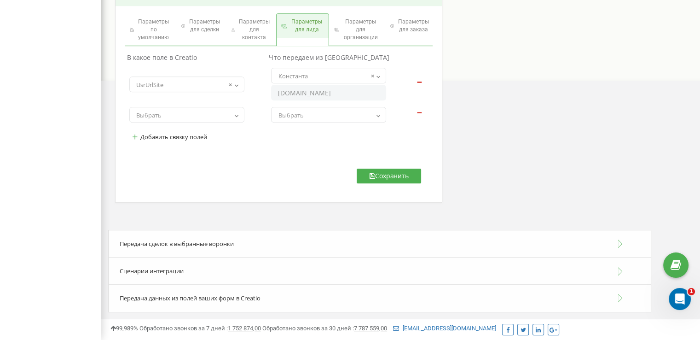
scroll to position [242, 0]
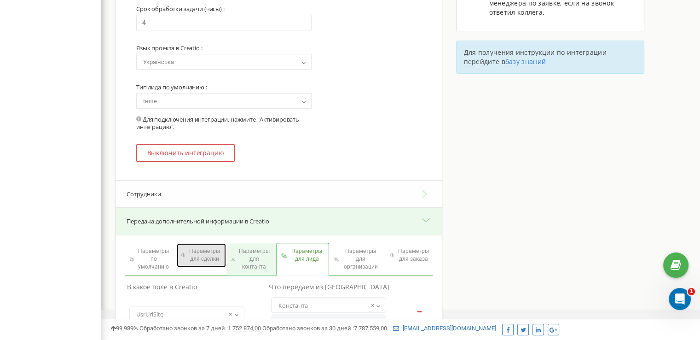
drag, startPoint x: 203, startPoint y: 260, endPoint x: 246, endPoint y: 250, distance: 44.1
click at [203, 261] on span "Параметры для сделки" at bounding box center [204, 255] width 34 height 16
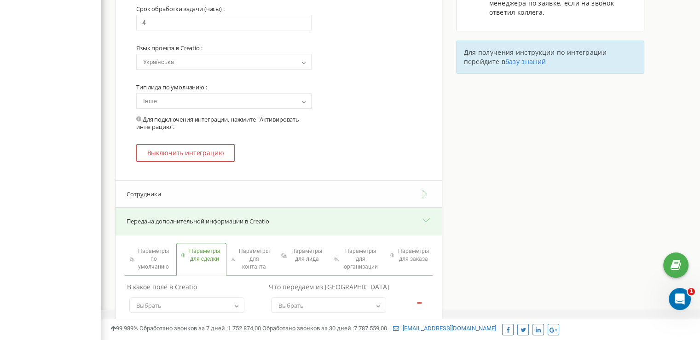
scroll to position [433, 0]
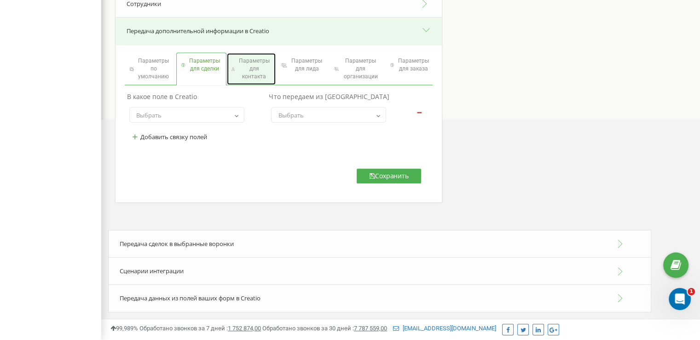
click at [249, 71] on span "Параметры для контакта" at bounding box center [254, 68] width 34 height 23
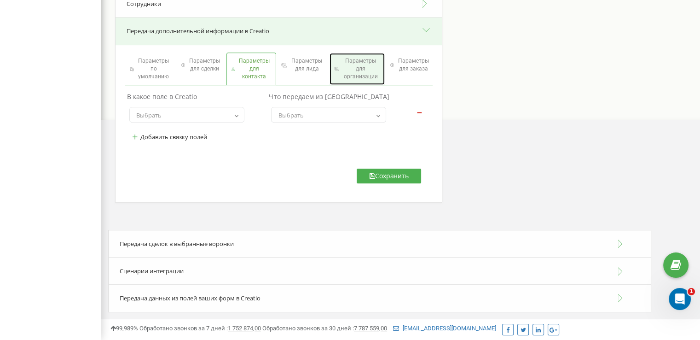
click at [368, 63] on span "Параметры для организации" at bounding box center [360, 68] width 39 height 23
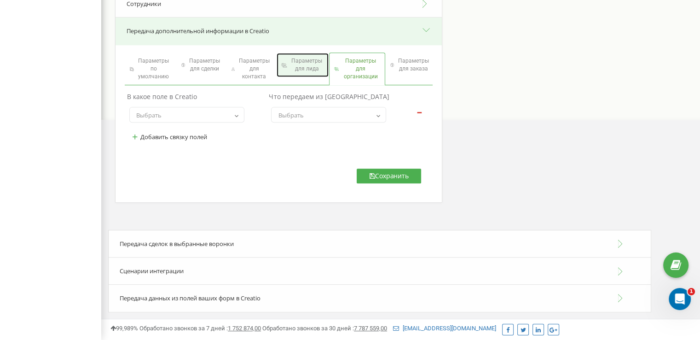
click at [289, 65] on span "Параметры для лида" at bounding box center [306, 65] width 35 height 16
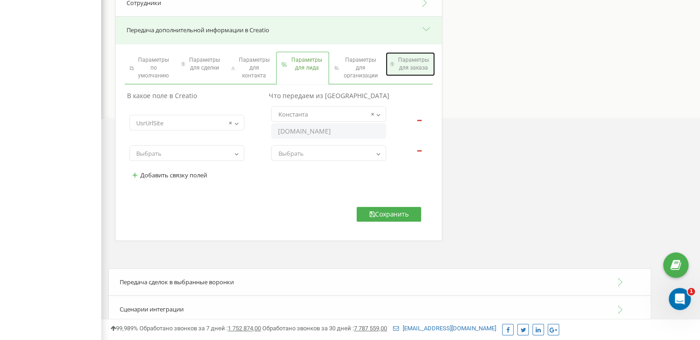
click at [396, 66] on span "Параметры для заказа" at bounding box center [413, 64] width 34 height 16
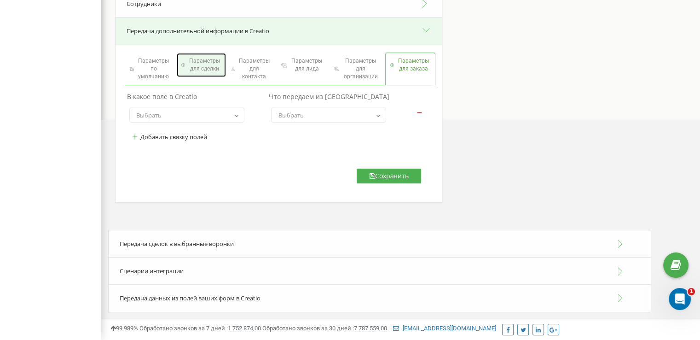
click at [201, 69] on span "Параметры для сделки" at bounding box center [204, 65] width 34 height 16
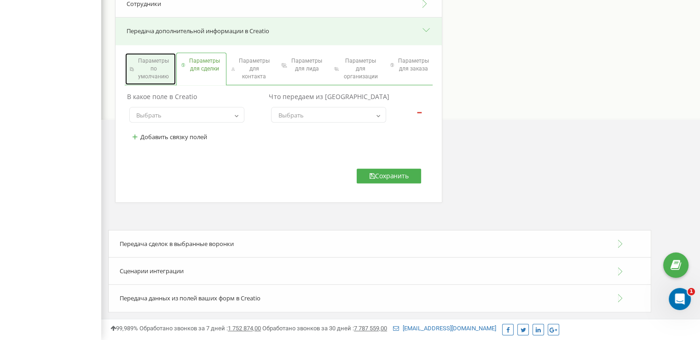
click at [159, 69] on span "Параметры по умолчанию" at bounding box center [153, 68] width 35 height 23
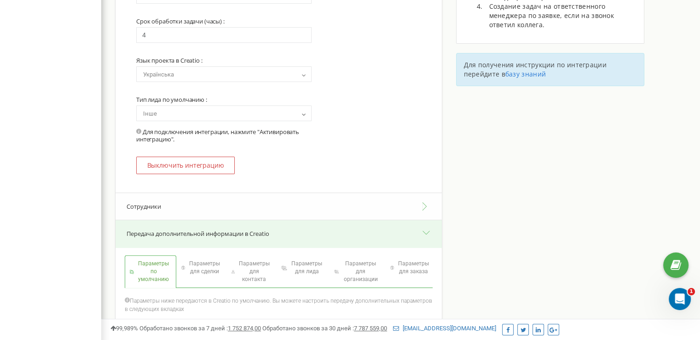
scroll to position [460, 0]
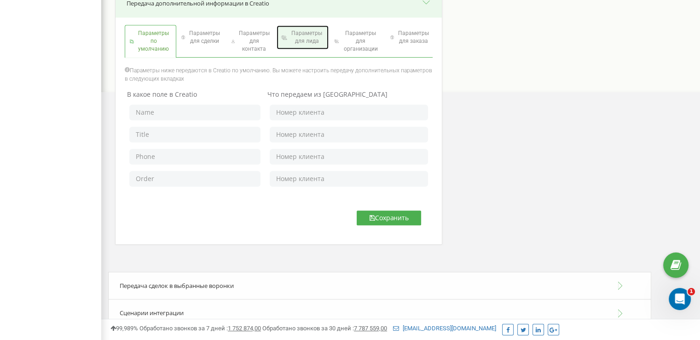
click at [289, 42] on span "Параметры для лида" at bounding box center [306, 37] width 35 height 16
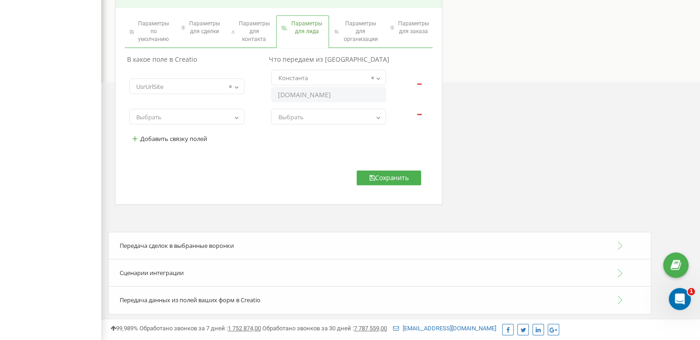
scroll to position [472, 0]
click at [228, 276] on div "Сценарии интеграции" at bounding box center [379, 271] width 543 height 28
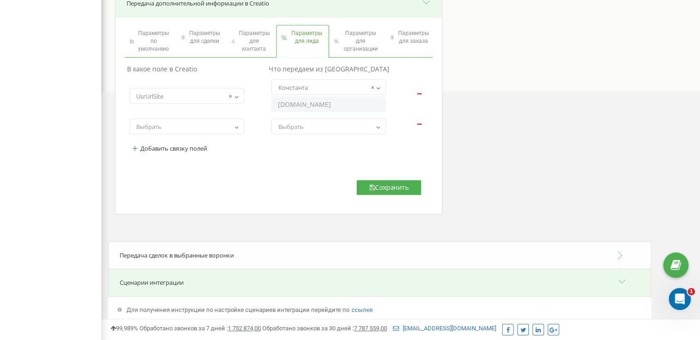
scroll to position [230, 0]
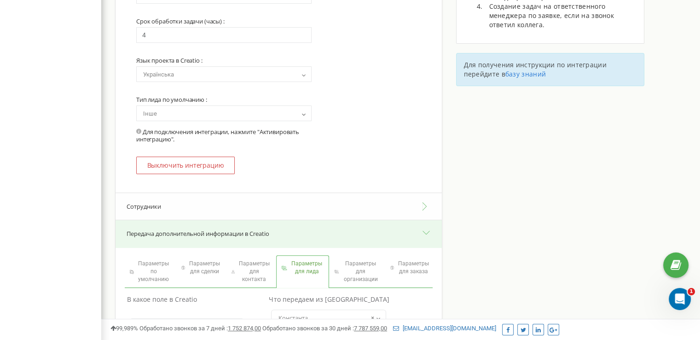
click at [265, 212] on button "Сотрудники" at bounding box center [278, 206] width 326 height 28
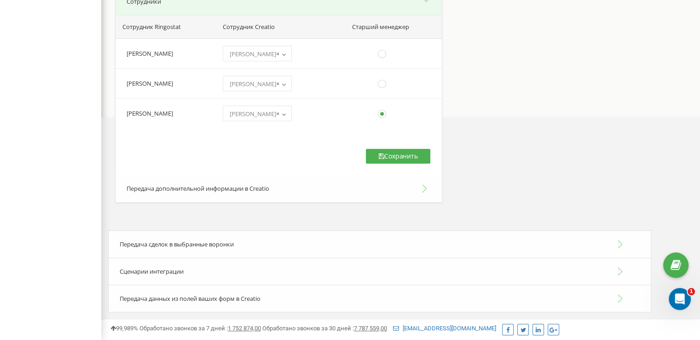
scroll to position [206, 0]
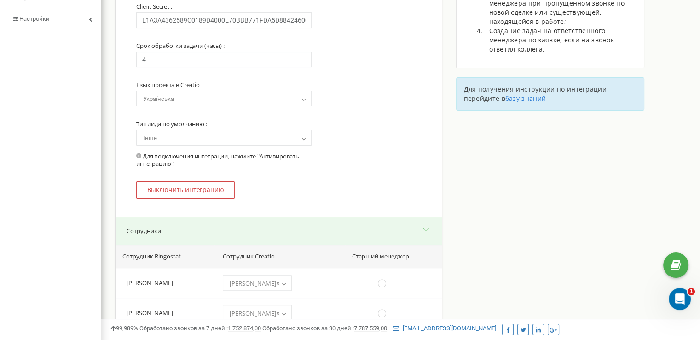
click at [345, 231] on button "Сотрудники" at bounding box center [278, 231] width 326 height 28
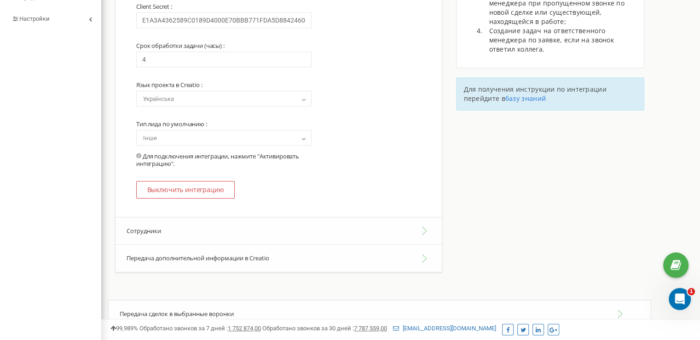
scroll to position [276, 0]
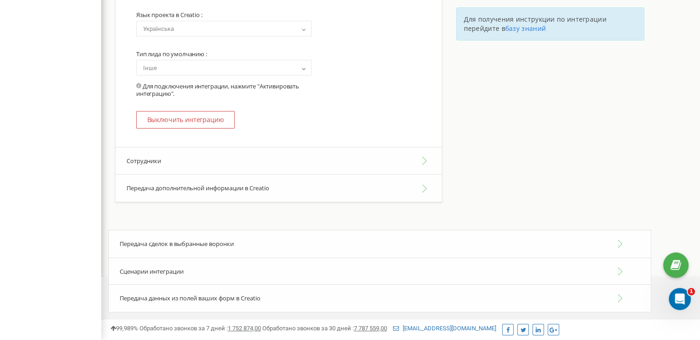
click at [302, 197] on button "Передача дополнительной информации в Creatio" at bounding box center [278, 188] width 326 height 28
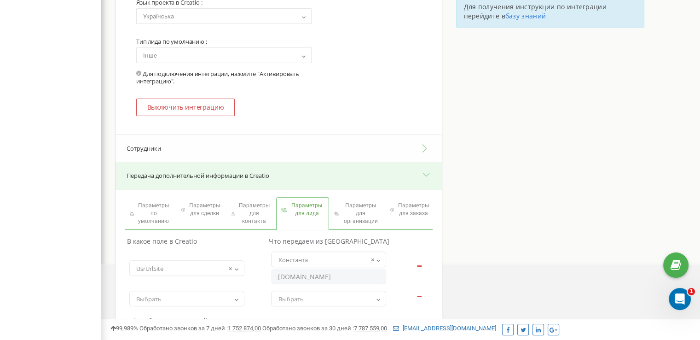
scroll to position [472, 0]
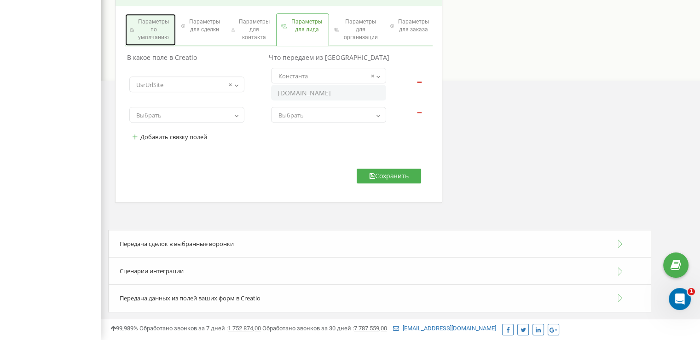
click at [162, 30] on span "Параметры по умолчанию" at bounding box center [153, 29] width 35 height 23
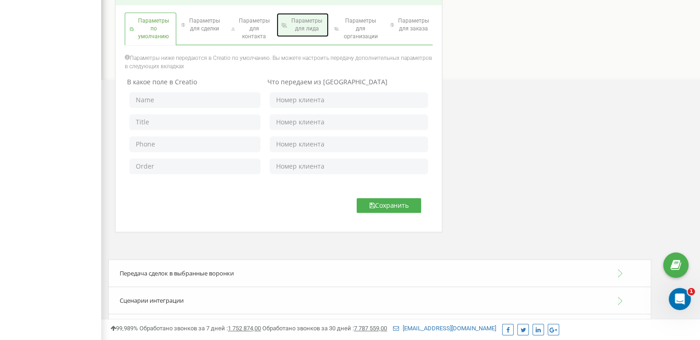
click at [307, 33] on span "Параметры для лида" at bounding box center [306, 25] width 35 height 16
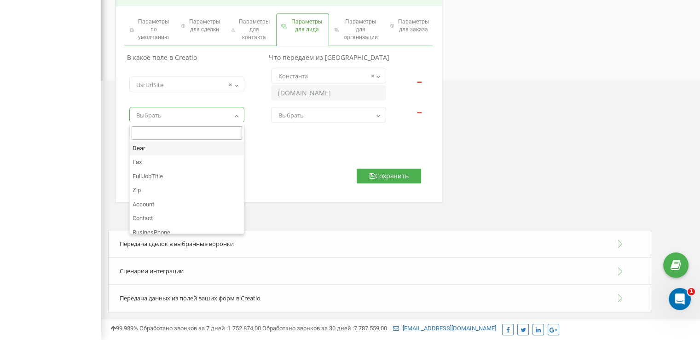
click at [220, 114] on span "Выбрать" at bounding box center [186, 115] width 109 height 13
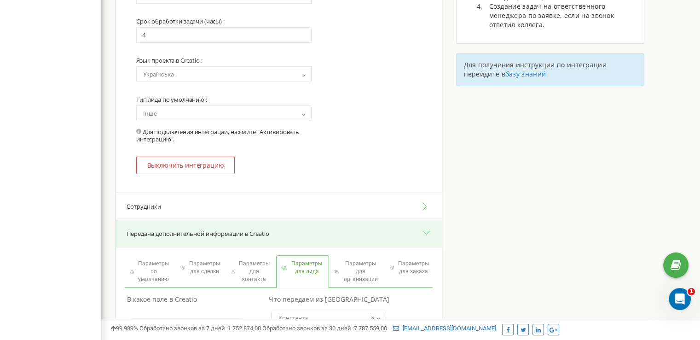
scroll to position [460, 0]
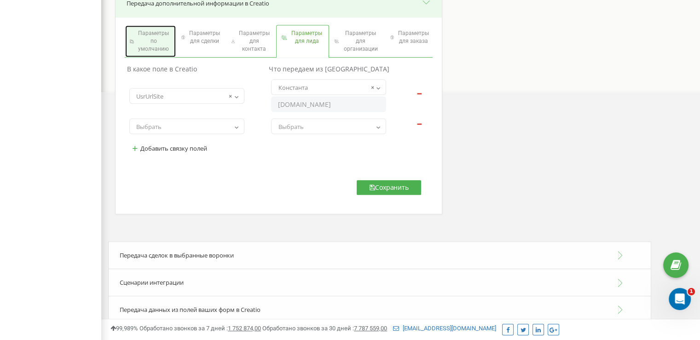
click at [169, 46] on span "Параметры по умолчанию" at bounding box center [153, 40] width 35 height 23
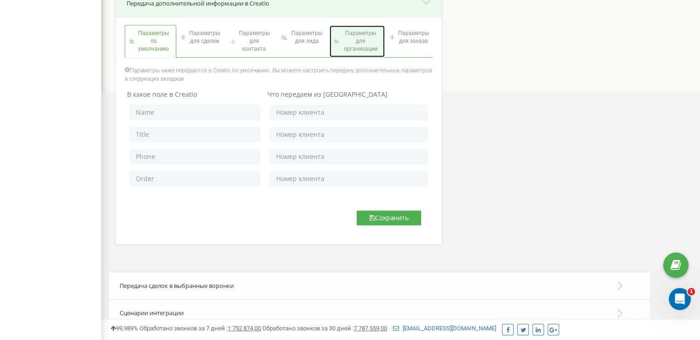
click at [341, 46] on span "Параметры для организации" at bounding box center [360, 40] width 39 height 23
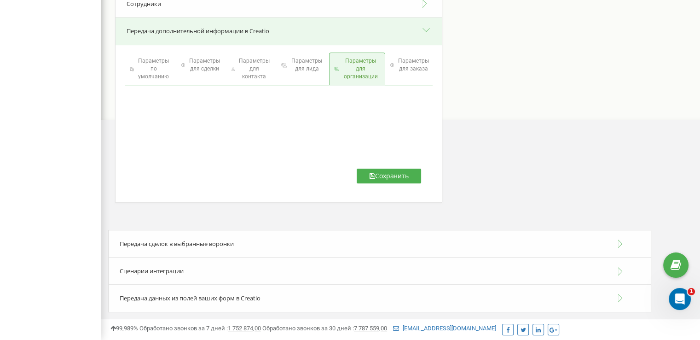
scroll to position [433, 0]
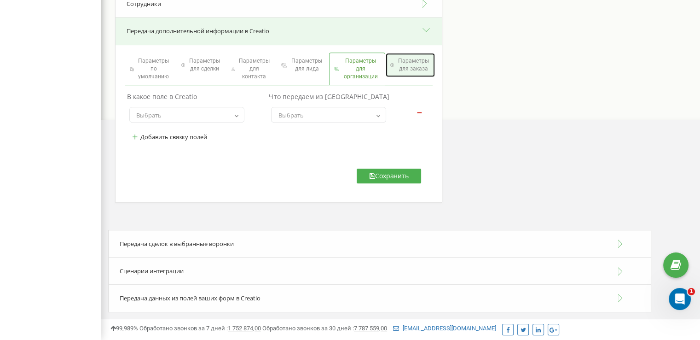
click at [403, 68] on span "Параметры для заказа" at bounding box center [413, 65] width 34 height 16
click at [259, 274] on div "Сценарии интеграции" at bounding box center [379, 271] width 543 height 28
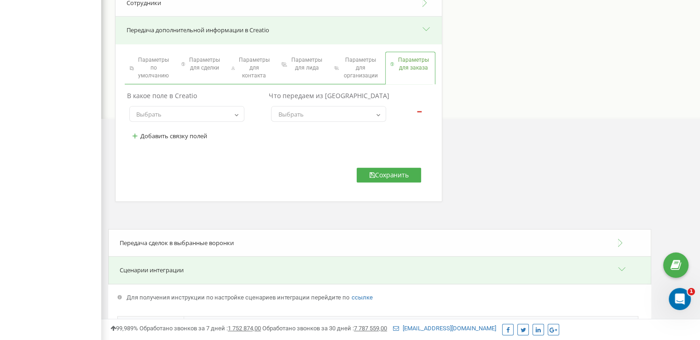
click at [255, 237] on div "Передача сделок в выбранные воронки" at bounding box center [379, 243] width 543 height 28
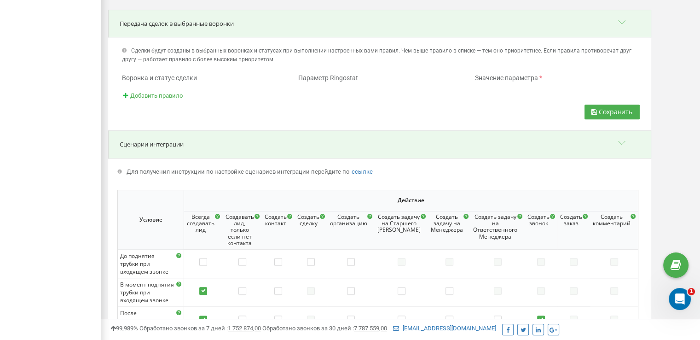
scroll to position [663, 0]
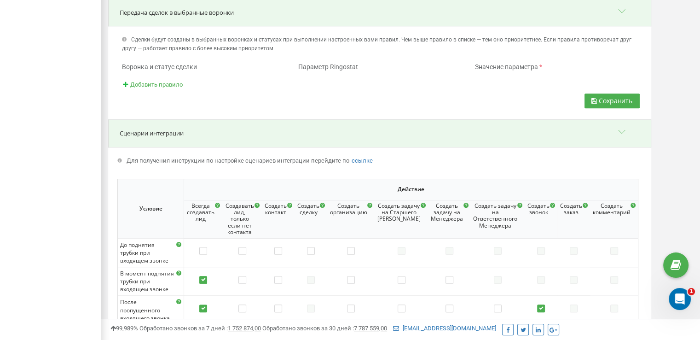
click at [178, 83] on span "Добавить правило" at bounding box center [156, 84] width 52 height 7
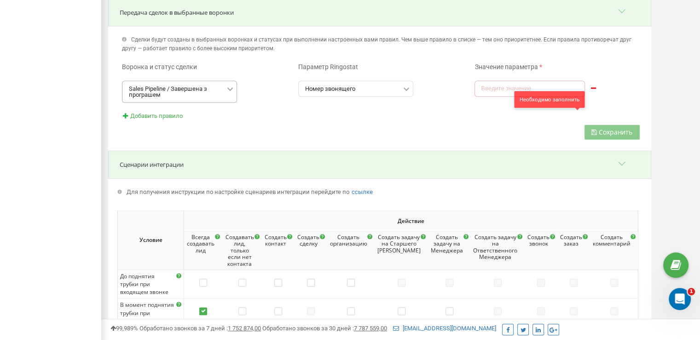
click at [200, 93] on div "Sales Pipeline / Завершена з програшем" at bounding box center [177, 92] width 96 height 12
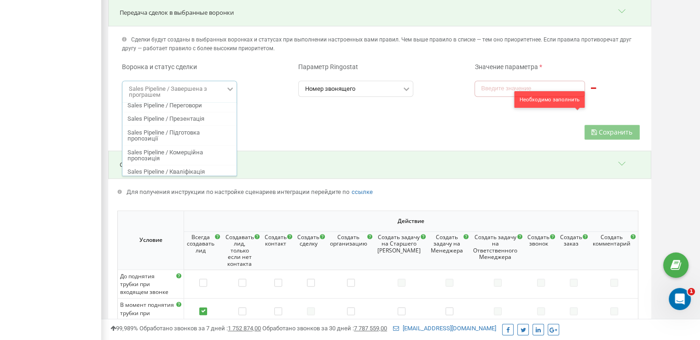
scroll to position [125, 0]
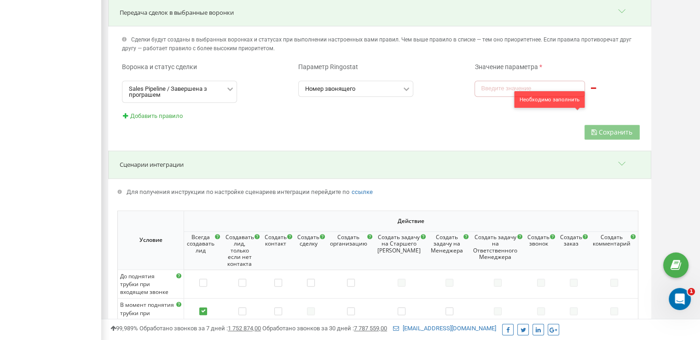
click at [286, 120] on div "Добавить правило" at bounding box center [379, 116] width 529 height 9
click at [392, 89] on input "text" at bounding box center [356, 88] width 114 height 15
click at [434, 120] on div "Добавить правило" at bounding box center [379, 116] width 529 height 9
click at [570, 92] on input "text" at bounding box center [529, 89] width 110 height 16
click at [589, 86] on icon at bounding box center [592, 87] width 7 height 6
